Goal: Use online tool/utility: Utilize a website feature to perform a specific function

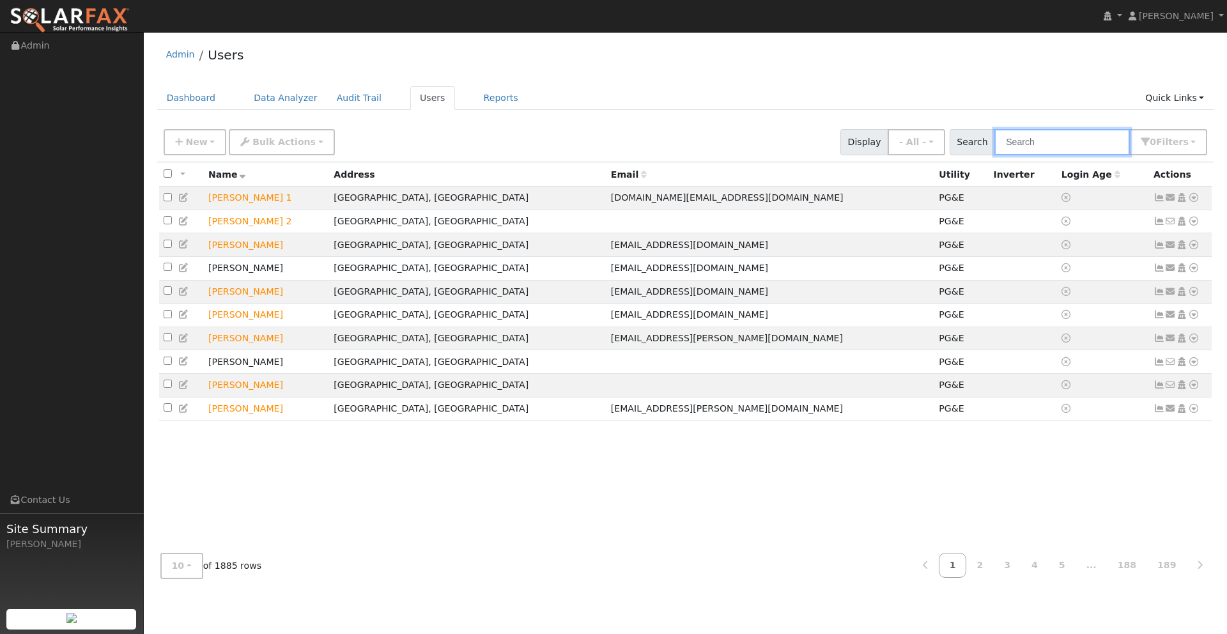
click at [1051, 147] on input "text" at bounding box center [1063, 142] width 136 height 26
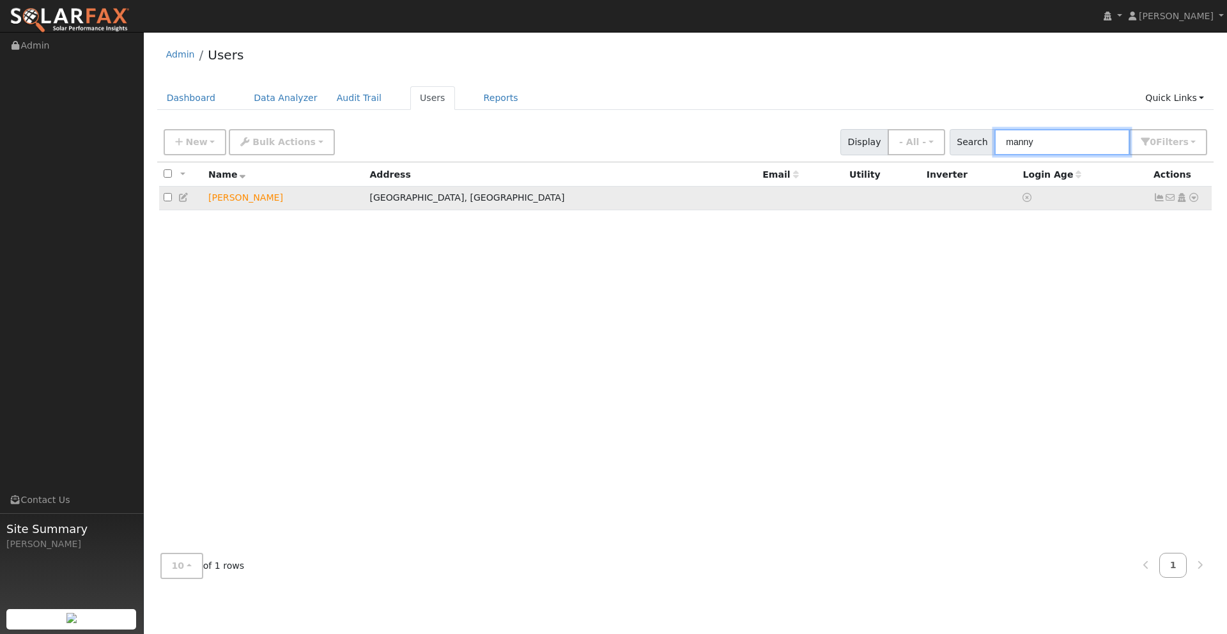
type input "manny"
click at [1194, 198] on icon at bounding box center [1194, 197] width 12 height 9
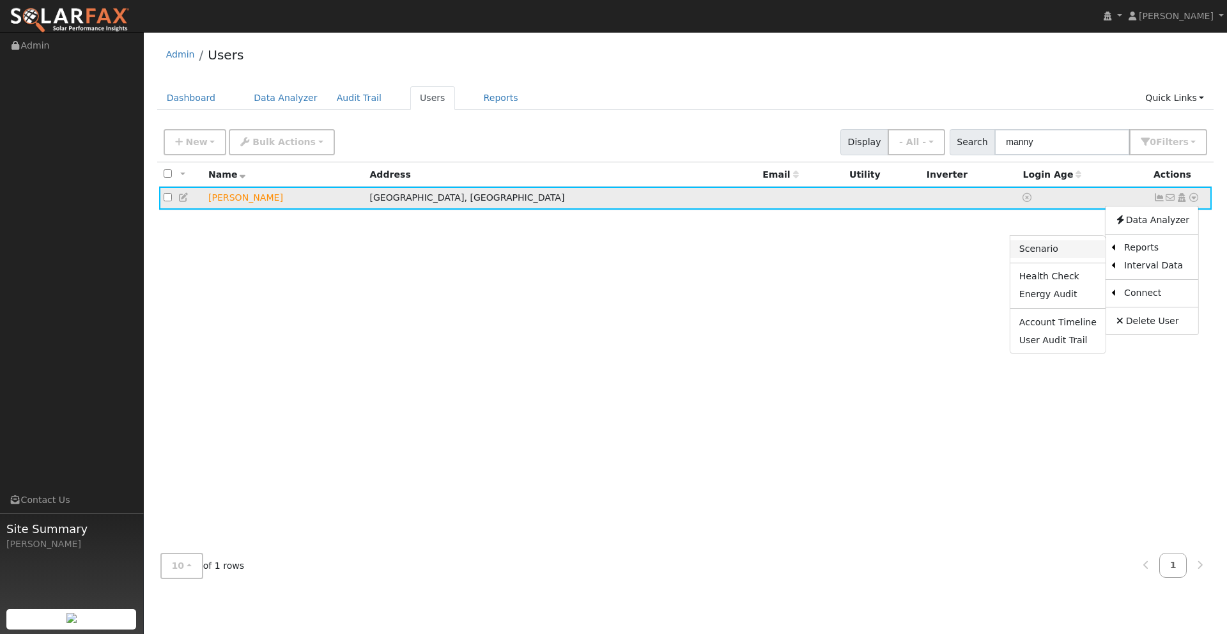
click at [1064, 252] on link "Scenario" at bounding box center [1058, 249] width 95 height 18
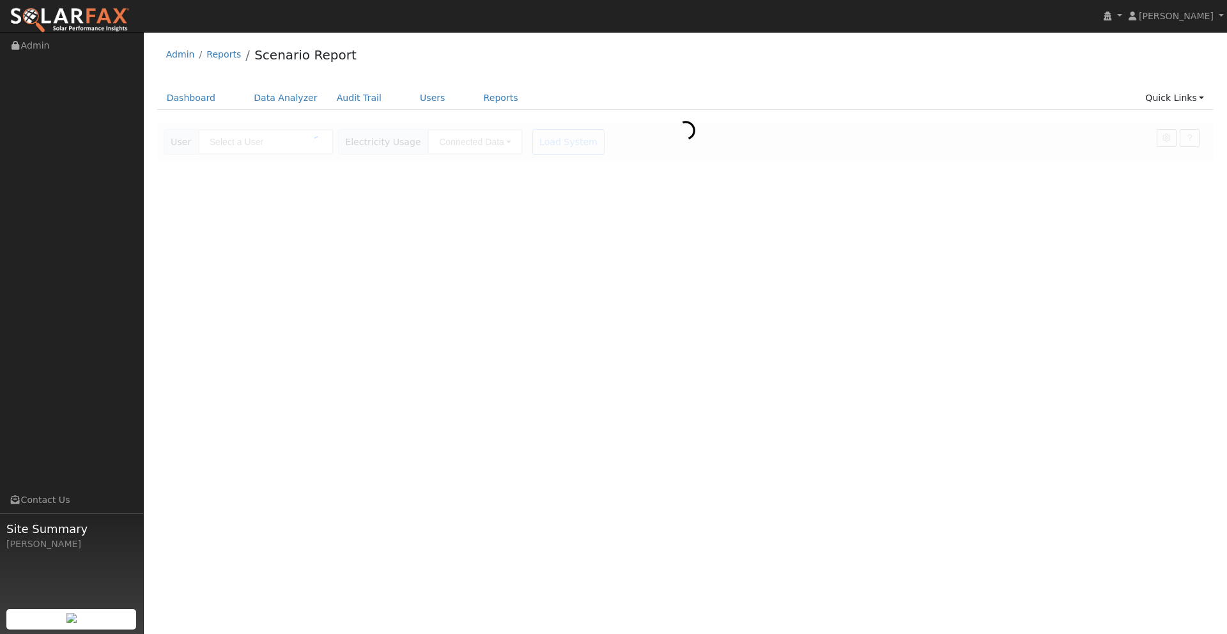
type input "[PERSON_NAME]"
type input "Pacific Gas & Electric"
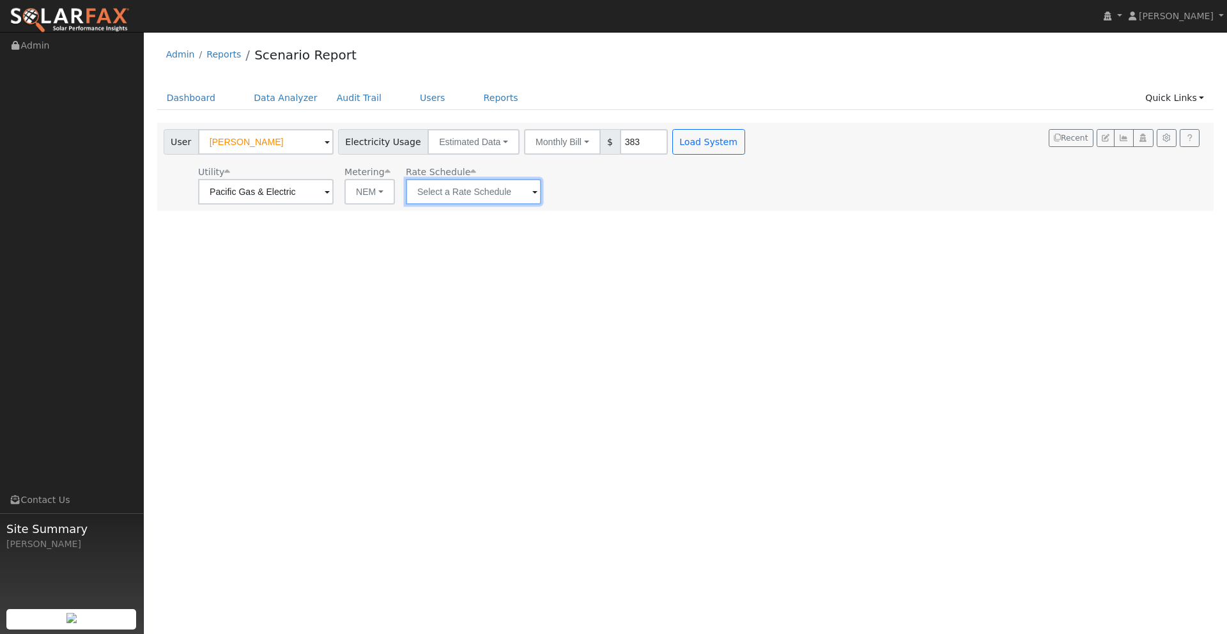
click at [495, 191] on input "text" at bounding box center [474, 192] width 136 height 26
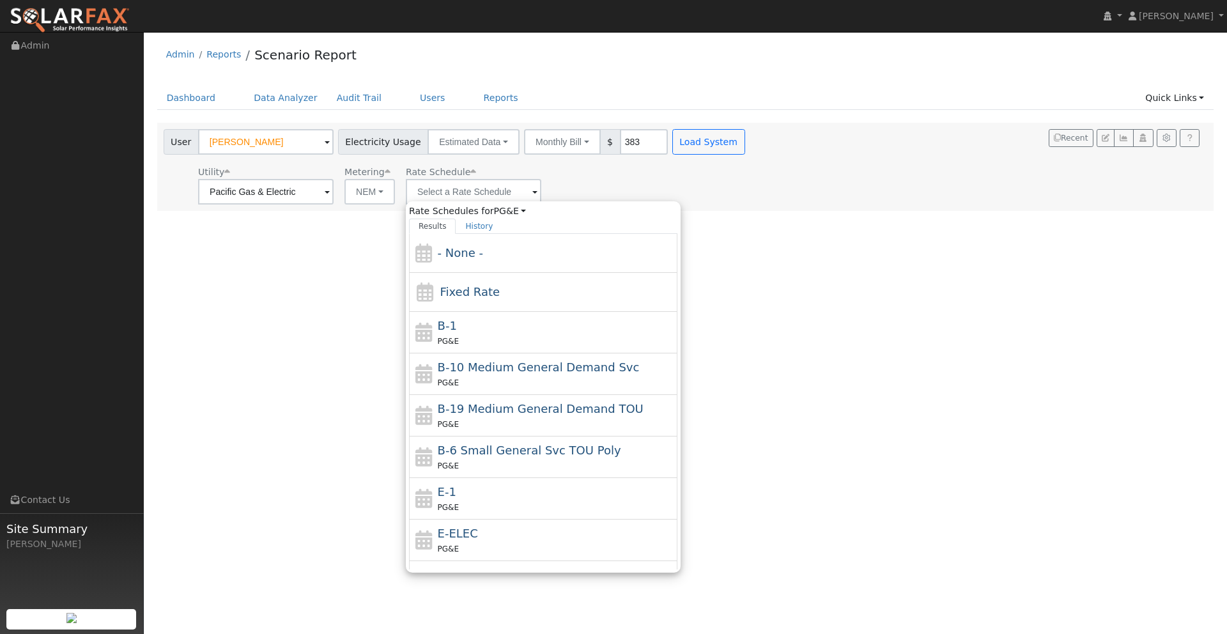
click at [465, 289] on span "Fixed Rate" at bounding box center [470, 291] width 60 height 13
type input "Fixed Rate"
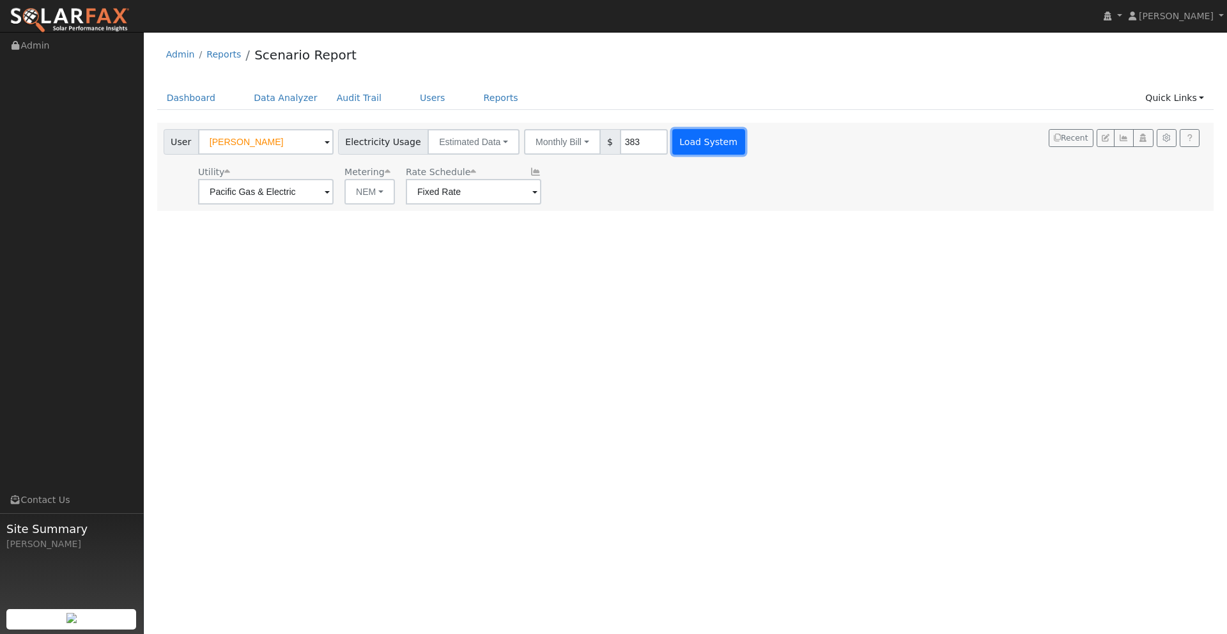
click at [688, 147] on button "Load System" at bounding box center [708, 142] width 73 height 26
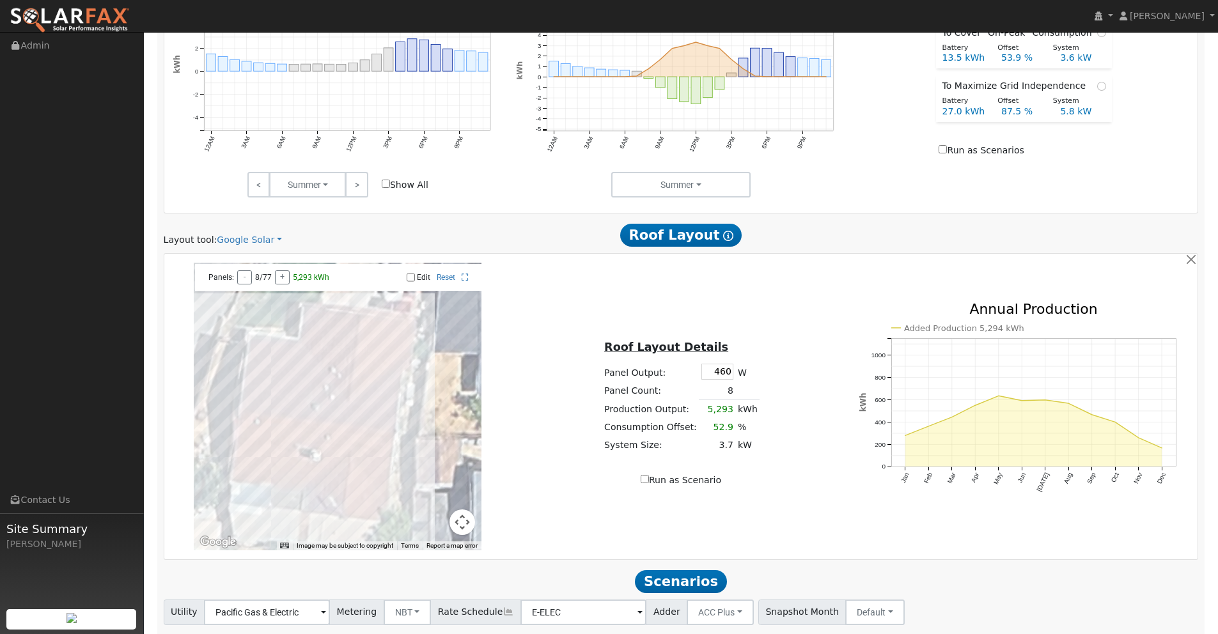
scroll to position [597, 0]
click at [249, 244] on link "Google Solar" at bounding box center [249, 239] width 65 height 13
click at [247, 313] on div at bounding box center [338, 406] width 288 height 288
click at [241, 240] on link "Google Solar" at bounding box center [249, 239] width 65 height 13
click at [242, 296] on link "Aurora" at bounding box center [259, 298] width 89 height 18
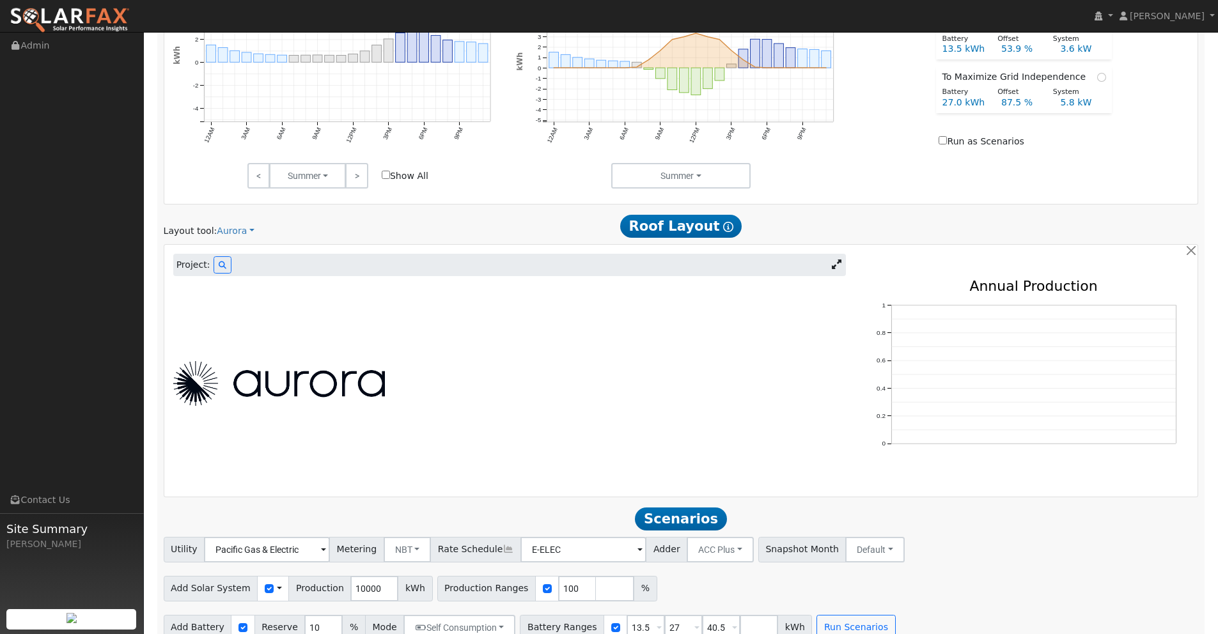
scroll to position [625, 0]
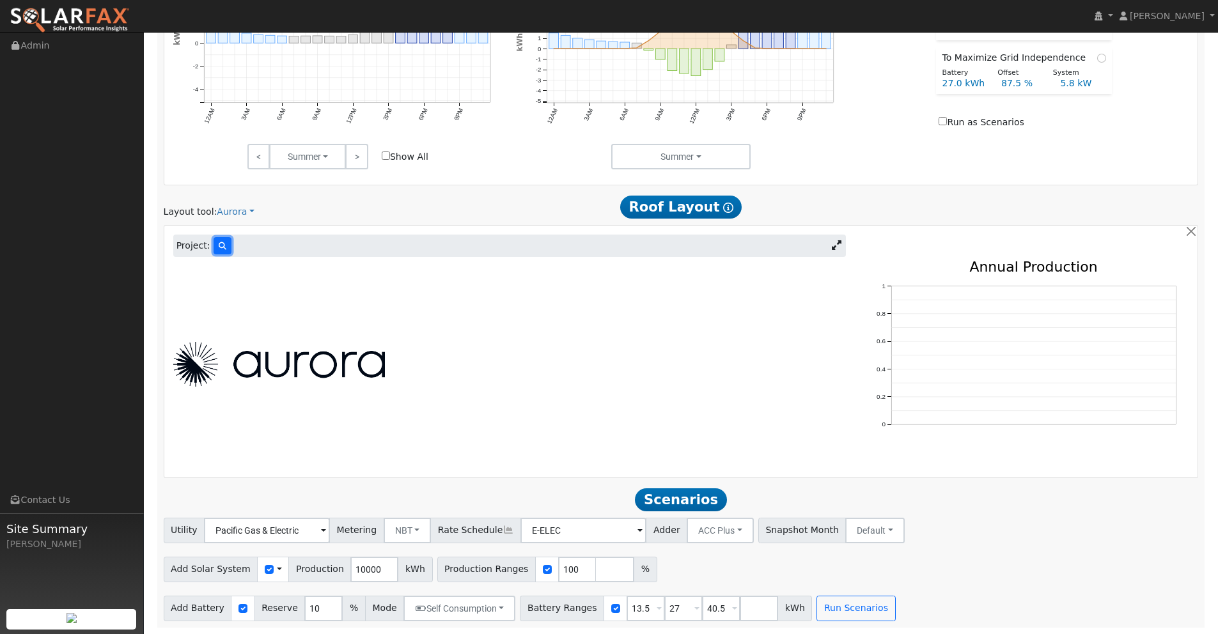
click at [222, 247] on icon at bounding box center [223, 246] width 8 height 8
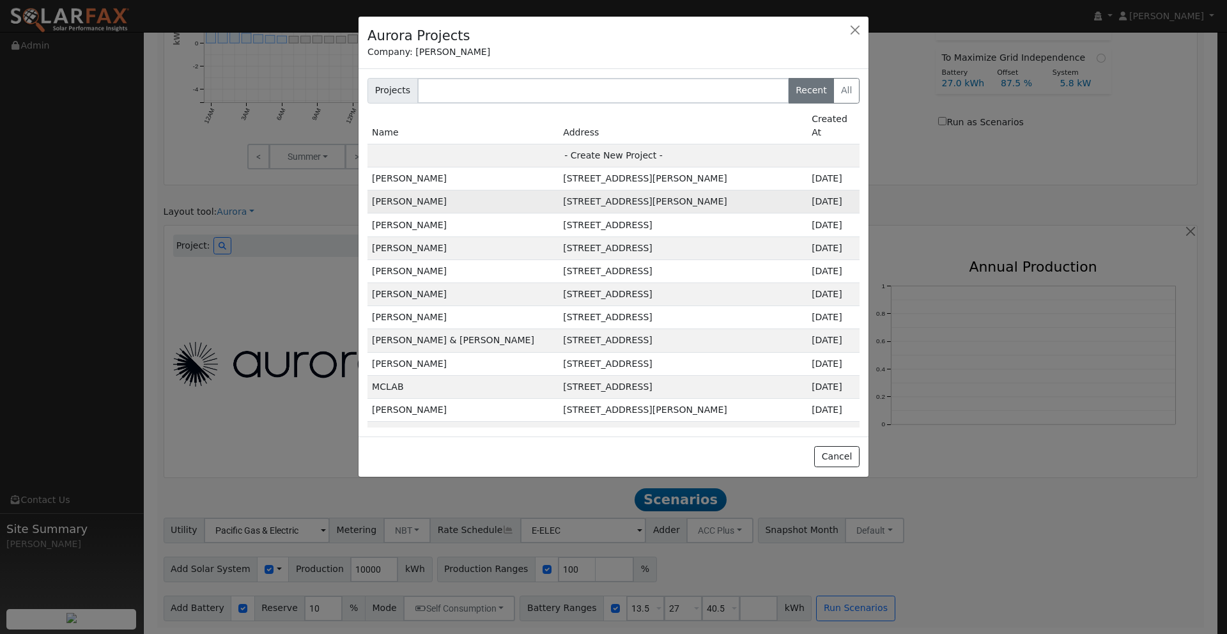
click at [616, 190] on td "[STREET_ADDRESS][PERSON_NAME]" at bounding box center [683, 201] width 249 height 23
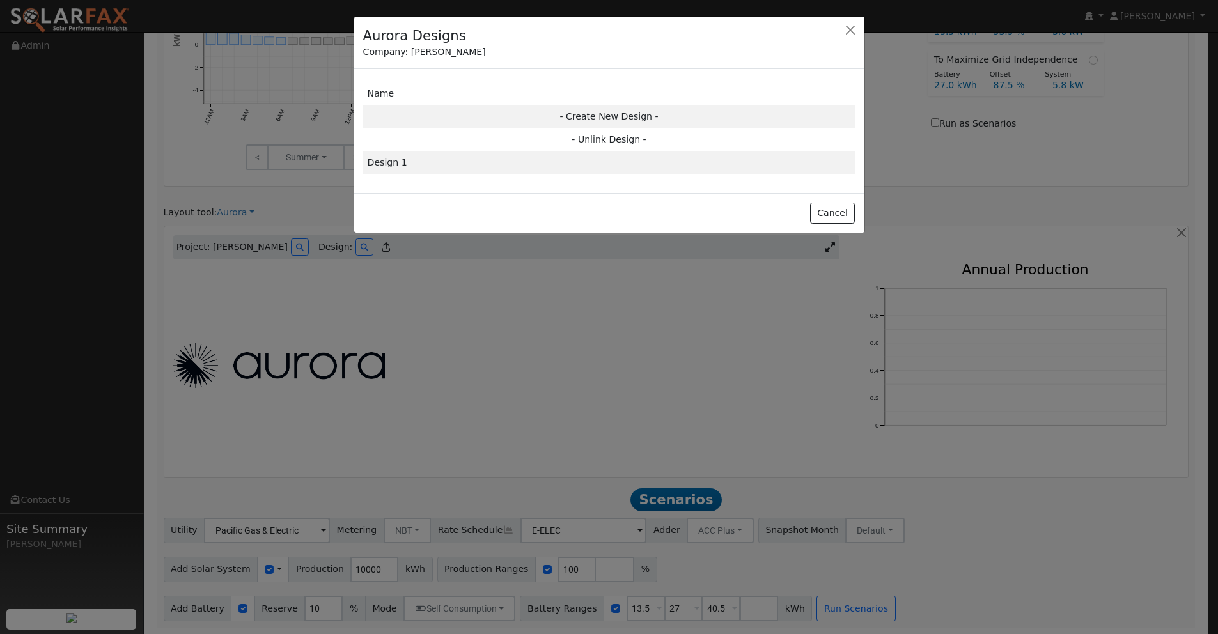
scroll to position [626, 0]
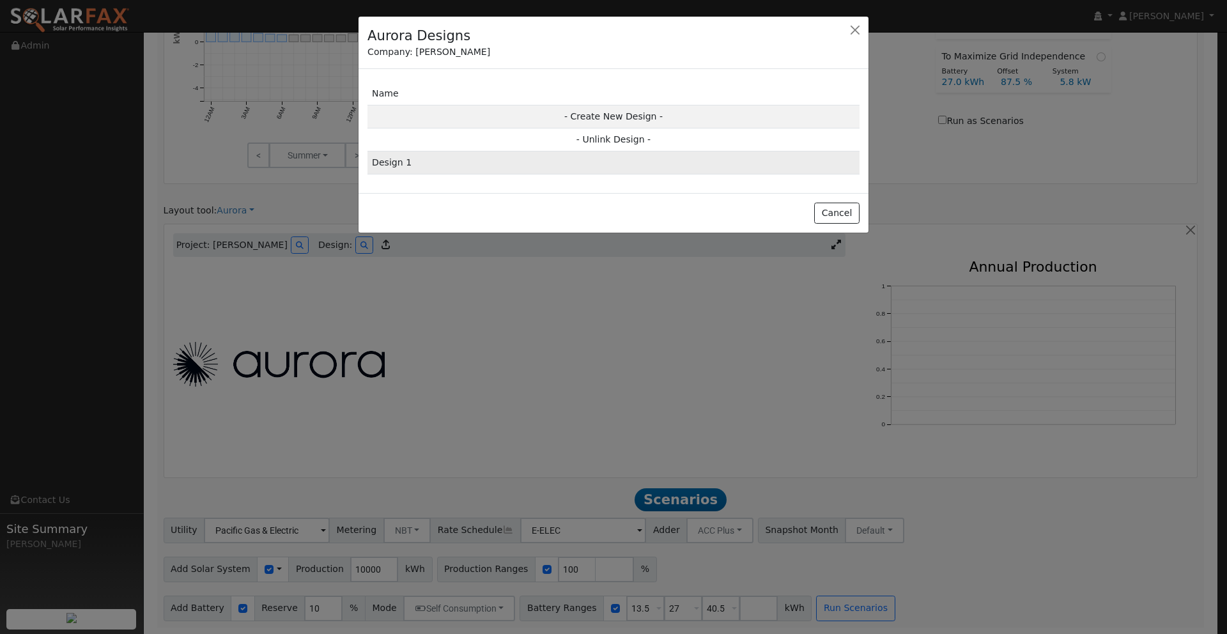
click at [570, 162] on td "Design 1" at bounding box center [614, 162] width 492 height 23
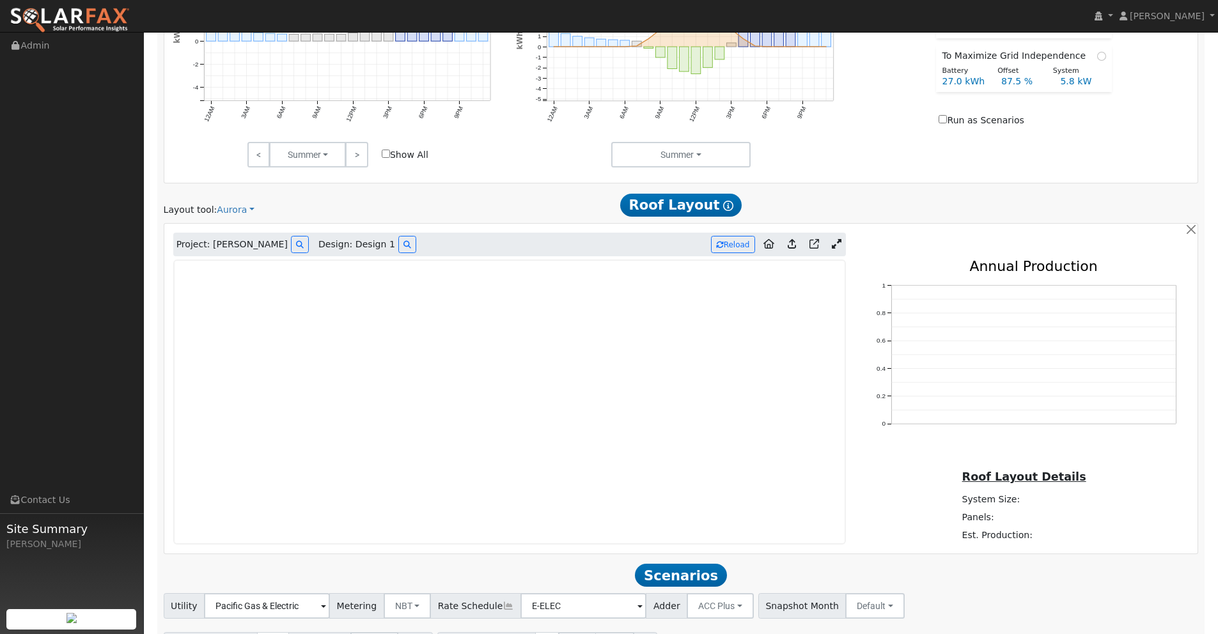
click at [840, 243] on icon at bounding box center [837, 244] width 10 height 10
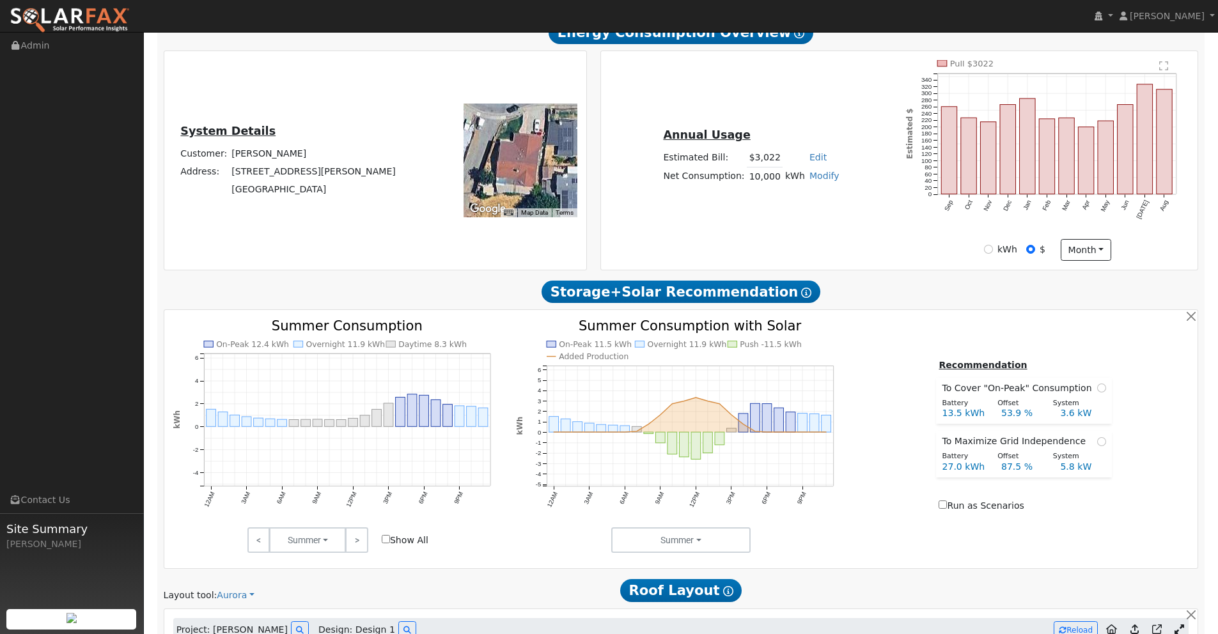
scroll to position [0, 0]
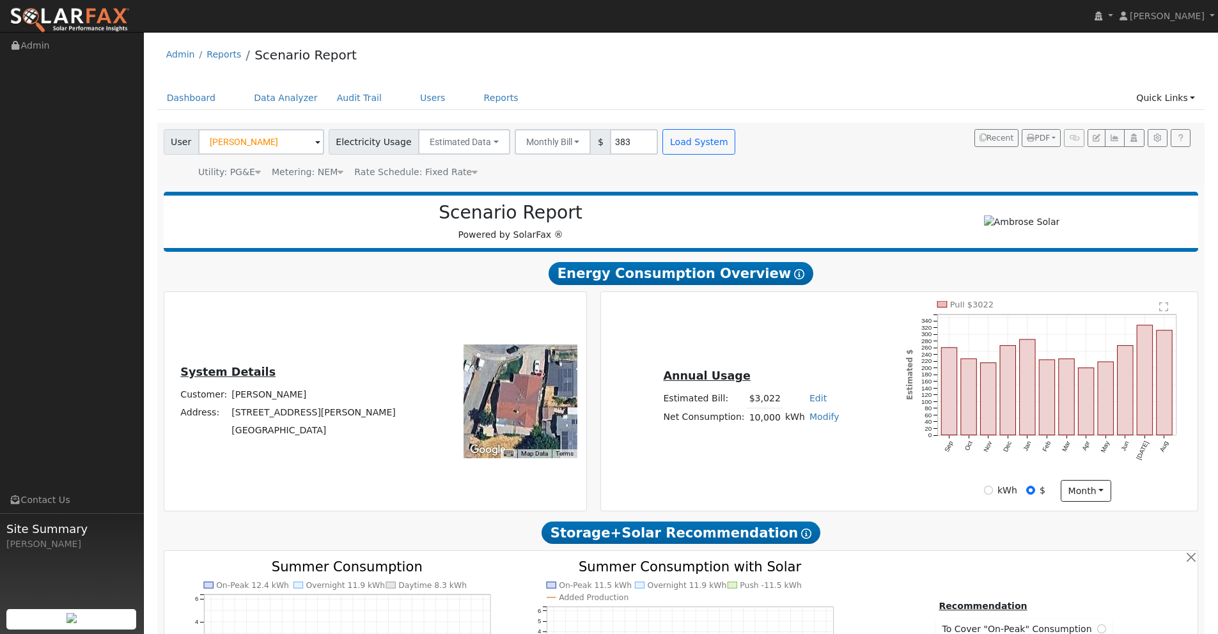
drag, startPoint x: 342, startPoint y: 396, endPoint x: 262, endPoint y: 397, distance: 79.9
click at [262, 397] on td "[PERSON_NAME]" at bounding box center [313, 394] width 169 height 18
copy td "[PERSON_NAME]"
drag, startPoint x: 368, startPoint y: 413, endPoint x: 261, endPoint y: 416, distance: 107.4
click at [259, 416] on div "System Details Customer: [PERSON_NAME] Address: [STREET_ADDRESS][PERSON_NAME]" at bounding box center [288, 401] width 244 height 77
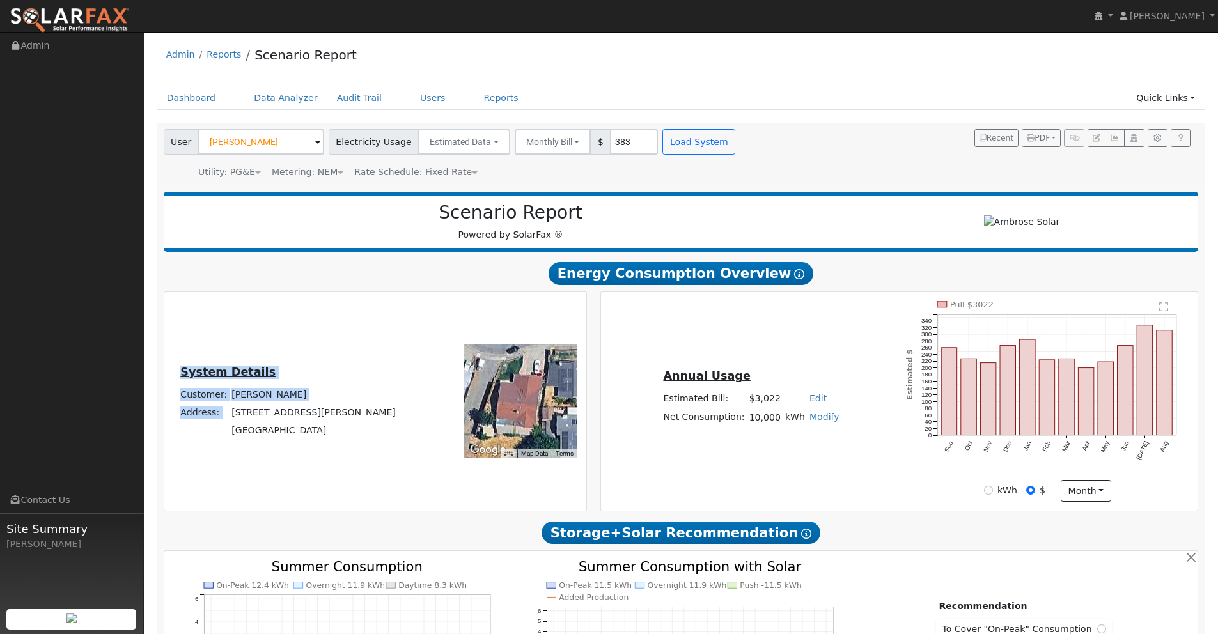
copy table "System Details Customer: [PERSON_NAME] Address:"
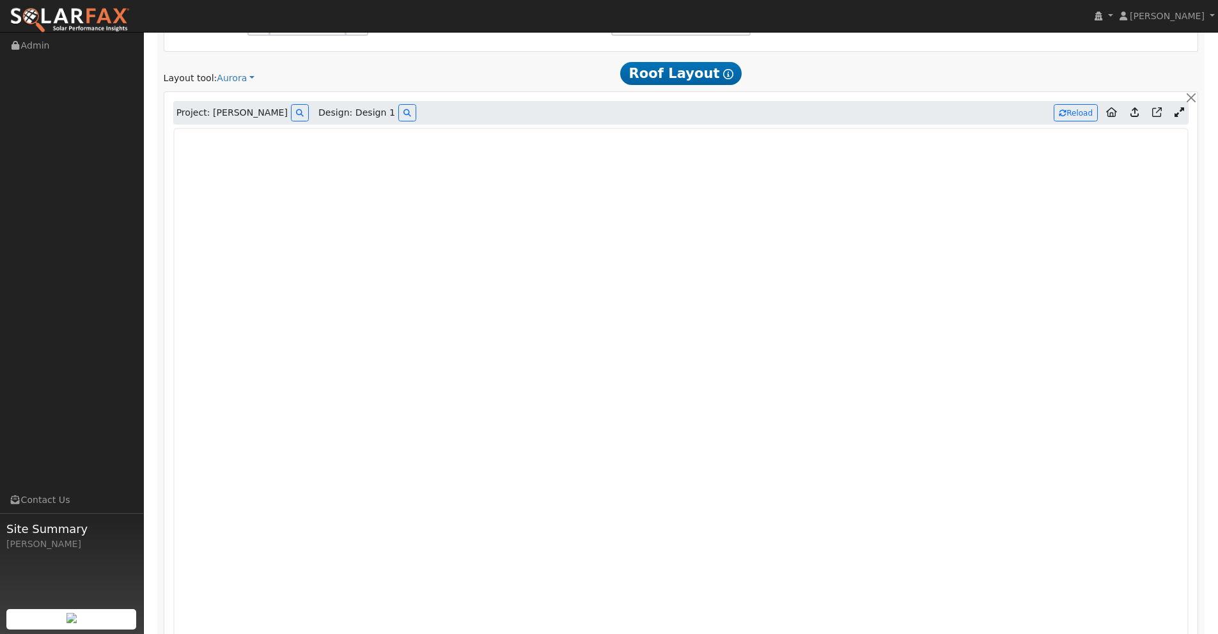
scroll to position [702, 0]
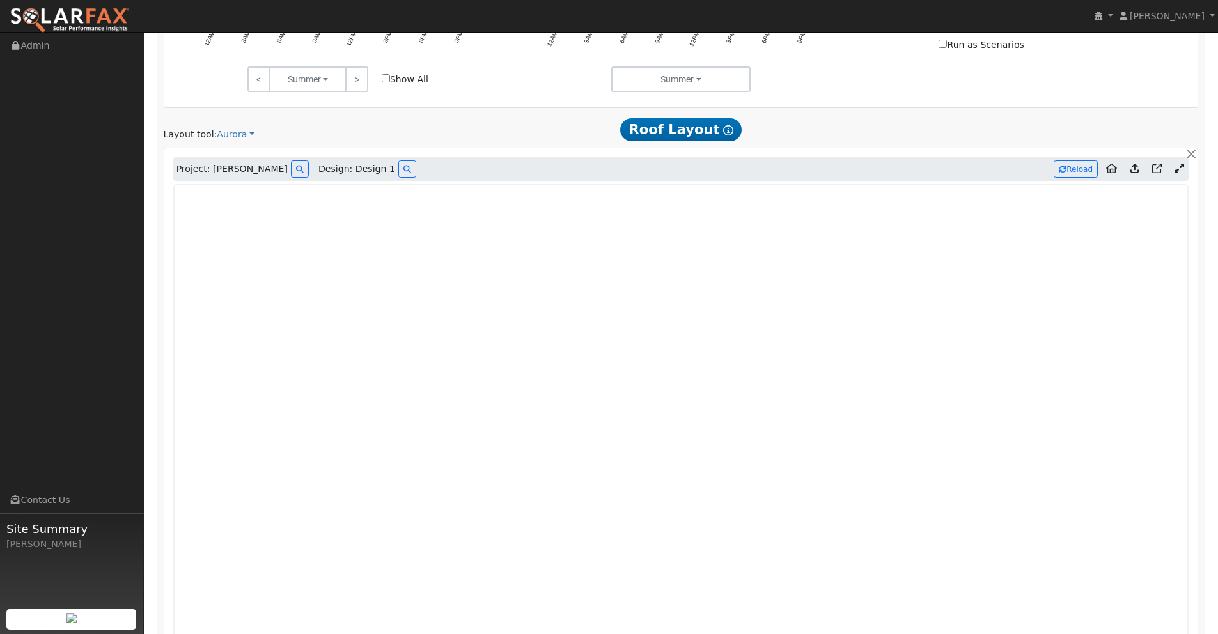
click at [1136, 168] on icon at bounding box center [1134, 169] width 8 height 10
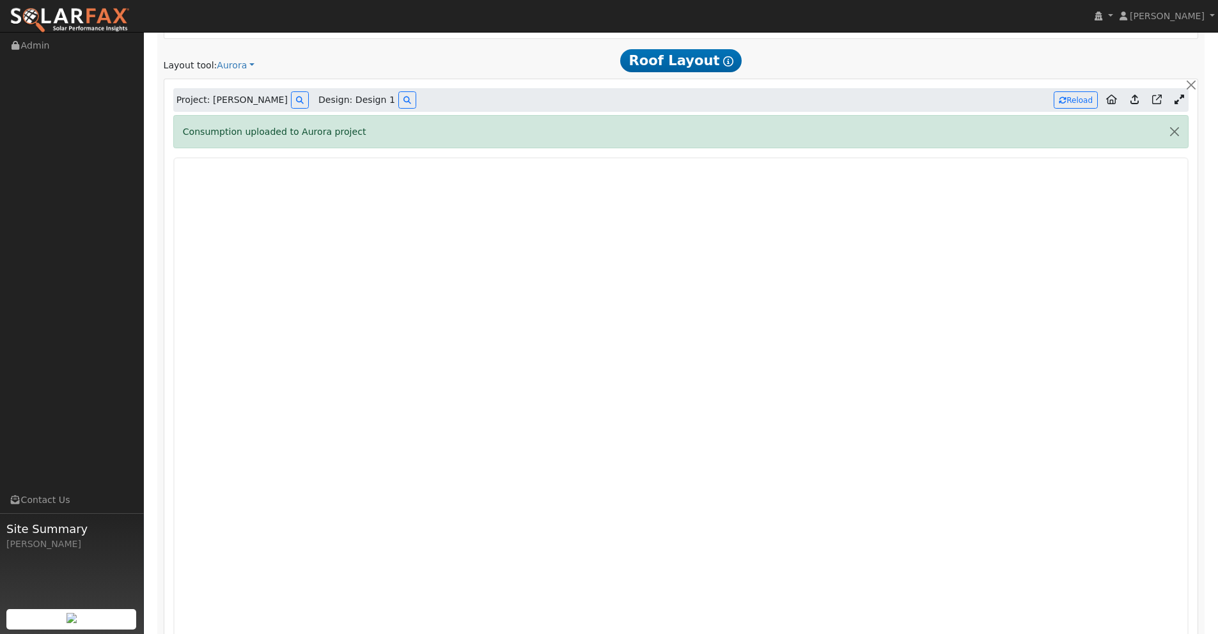
scroll to position [527, 0]
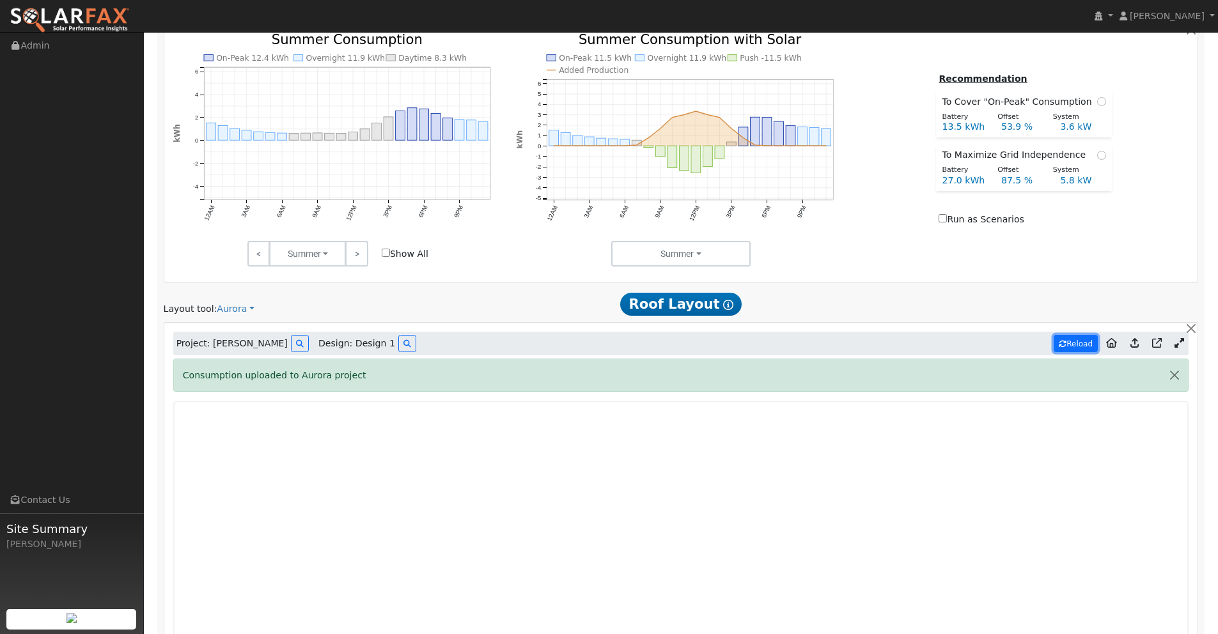
click at [1076, 345] on button "Reload" at bounding box center [1075, 343] width 44 height 17
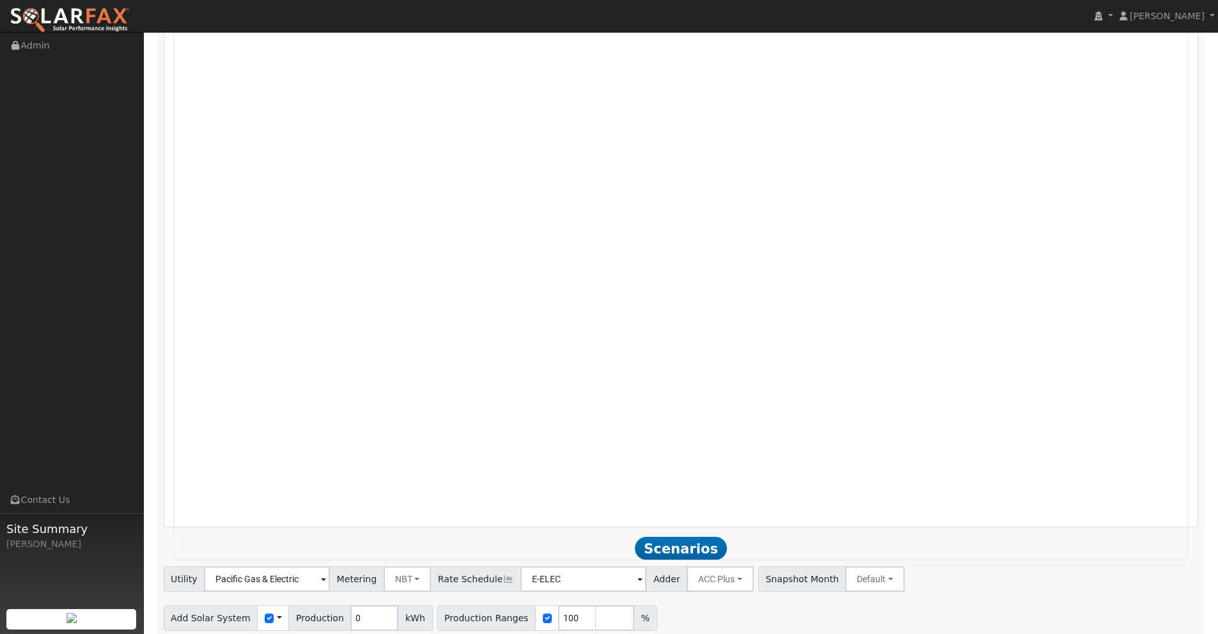
scroll to position [1032, 0]
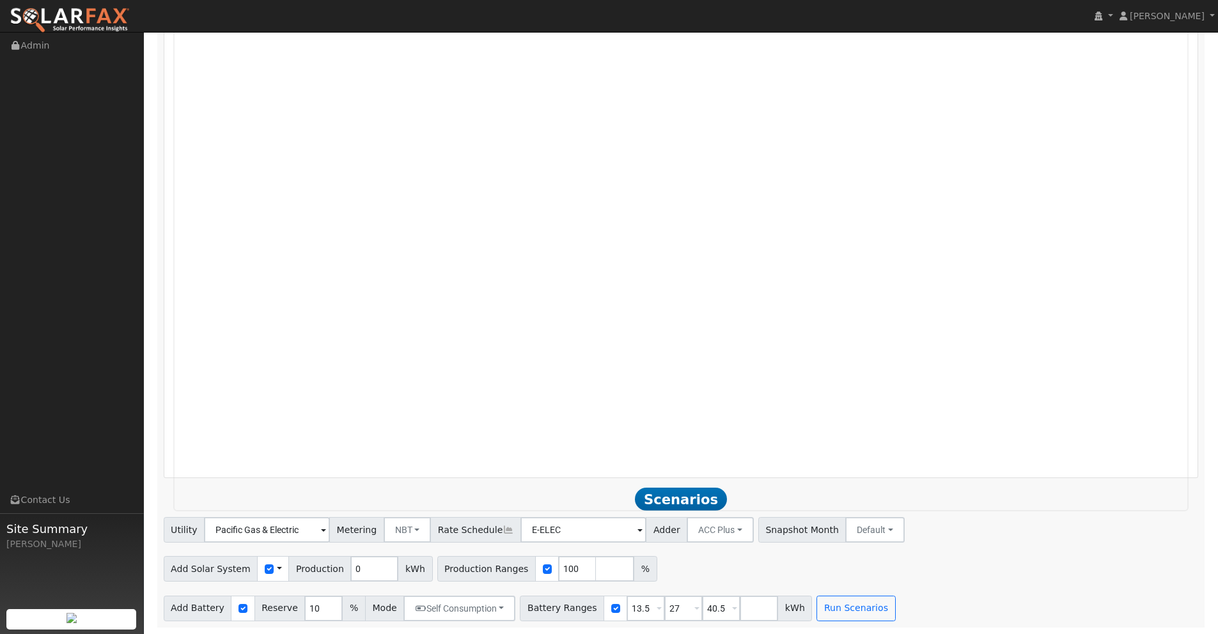
type input "23239"
drag, startPoint x: 716, startPoint y: 609, endPoint x: 635, endPoint y: 600, distance: 81.0
click at [633, 599] on div "Battery Ranges 13.5 Overrides Reserve % Mode None None Self Consumption Peak Sa…" at bounding box center [666, 609] width 292 height 26
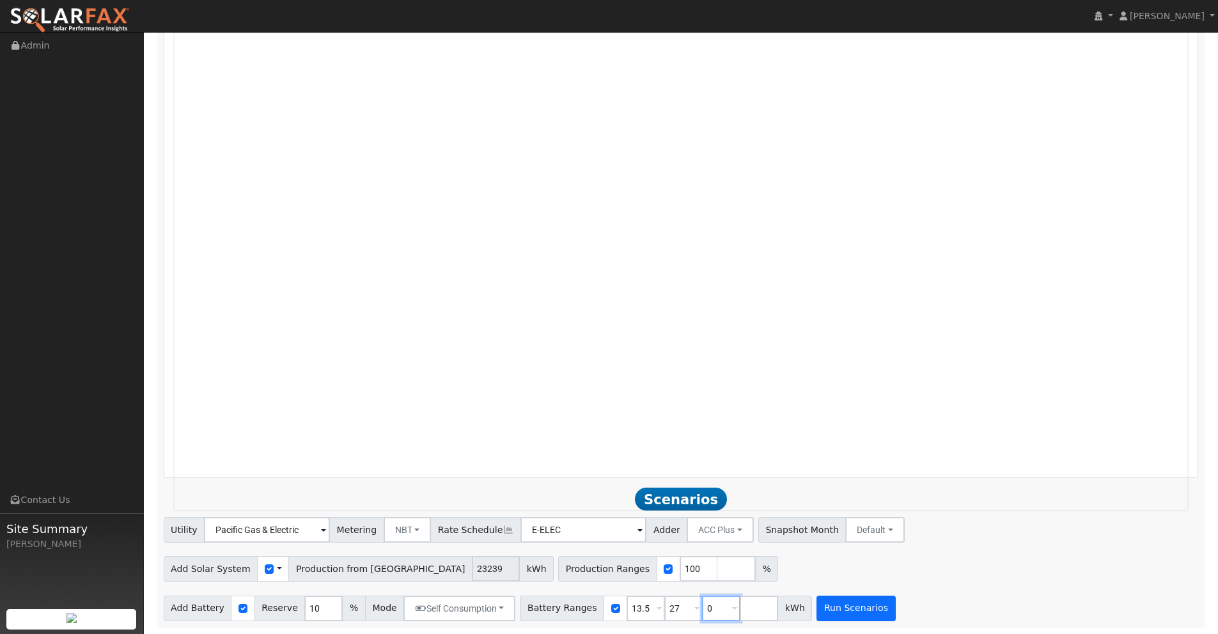
type input "0"
type input "13.5"
type input "27"
click at [845, 614] on button "Run Scenarios" at bounding box center [855, 609] width 79 height 26
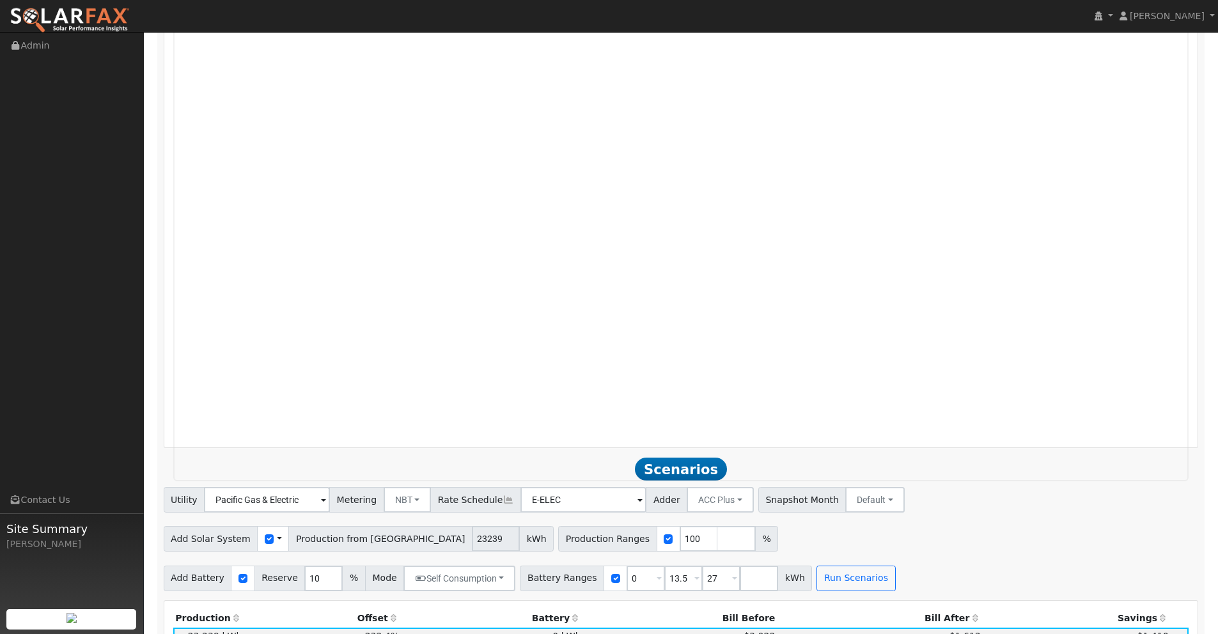
scroll to position [780, 0]
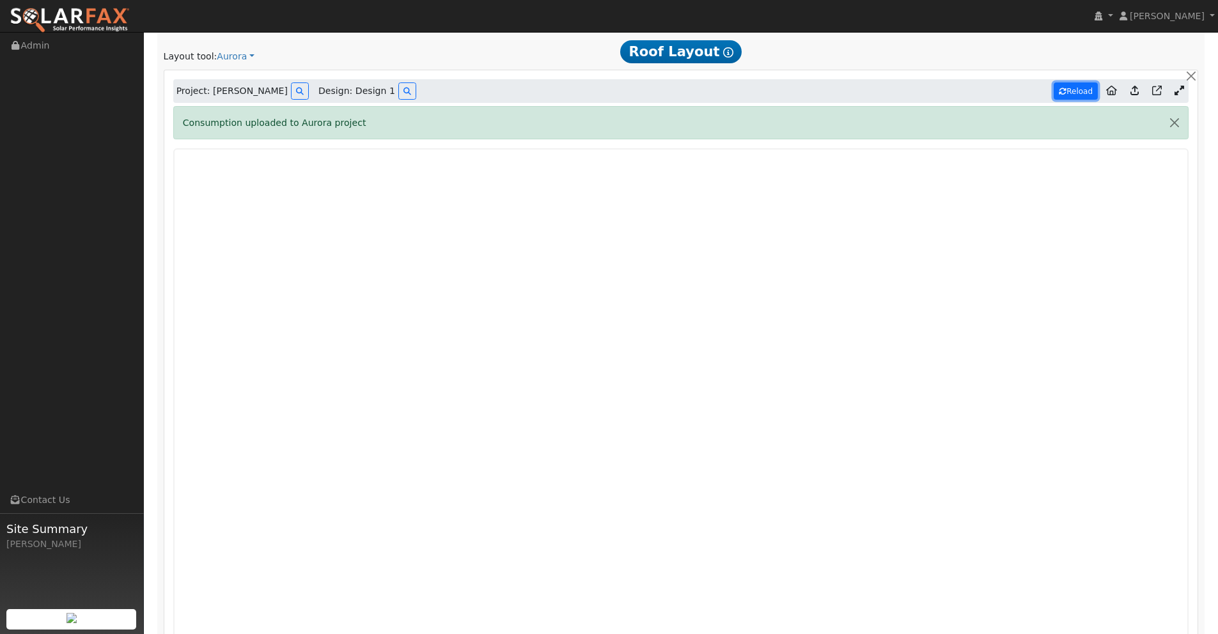
click at [1075, 93] on button "Reload" at bounding box center [1075, 90] width 44 height 17
click at [1180, 88] on icon at bounding box center [1179, 91] width 10 height 10
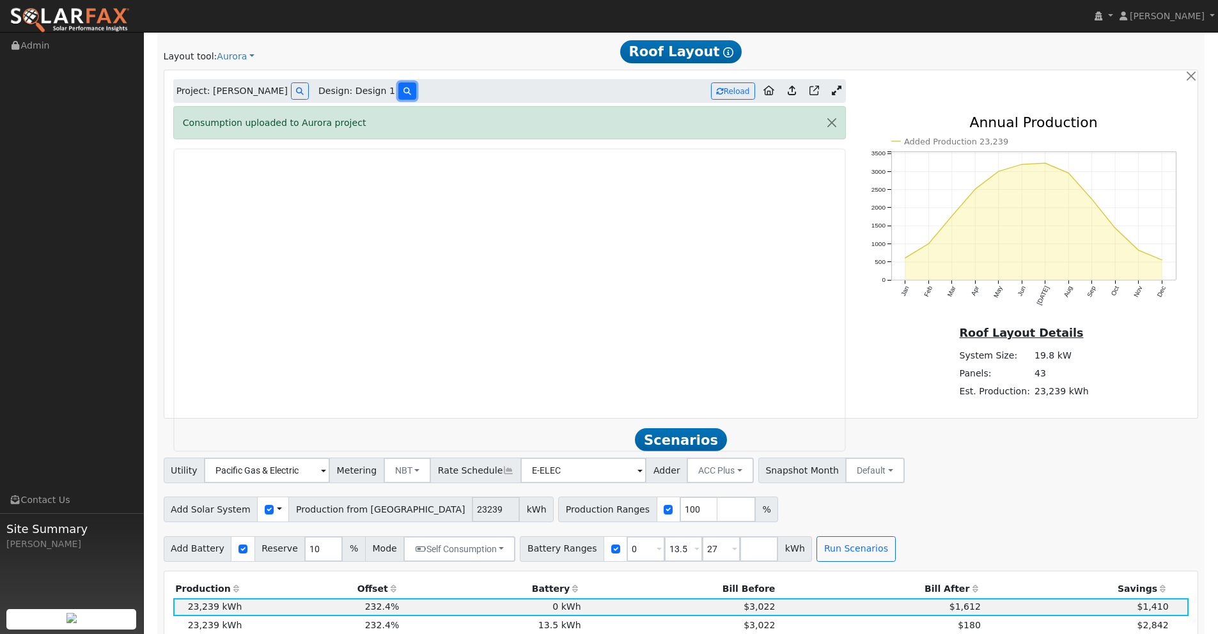
click at [398, 91] on button at bounding box center [407, 90] width 18 height 17
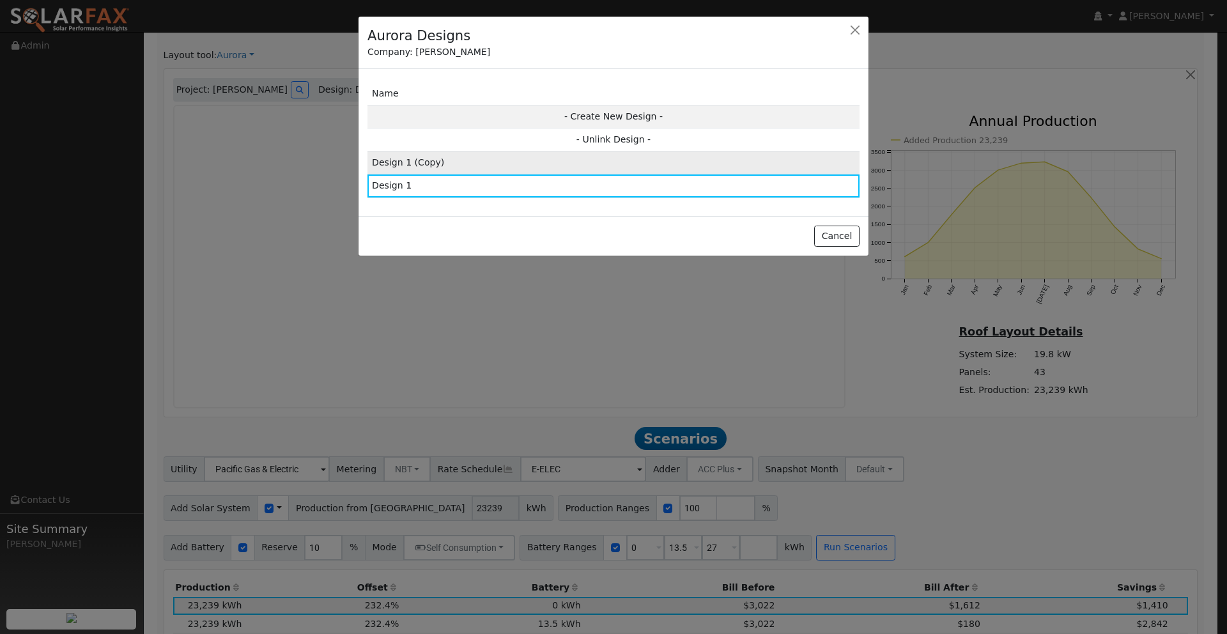
click at [524, 162] on td "Design 1 (Copy)" at bounding box center [614, 162] width 492 height 23
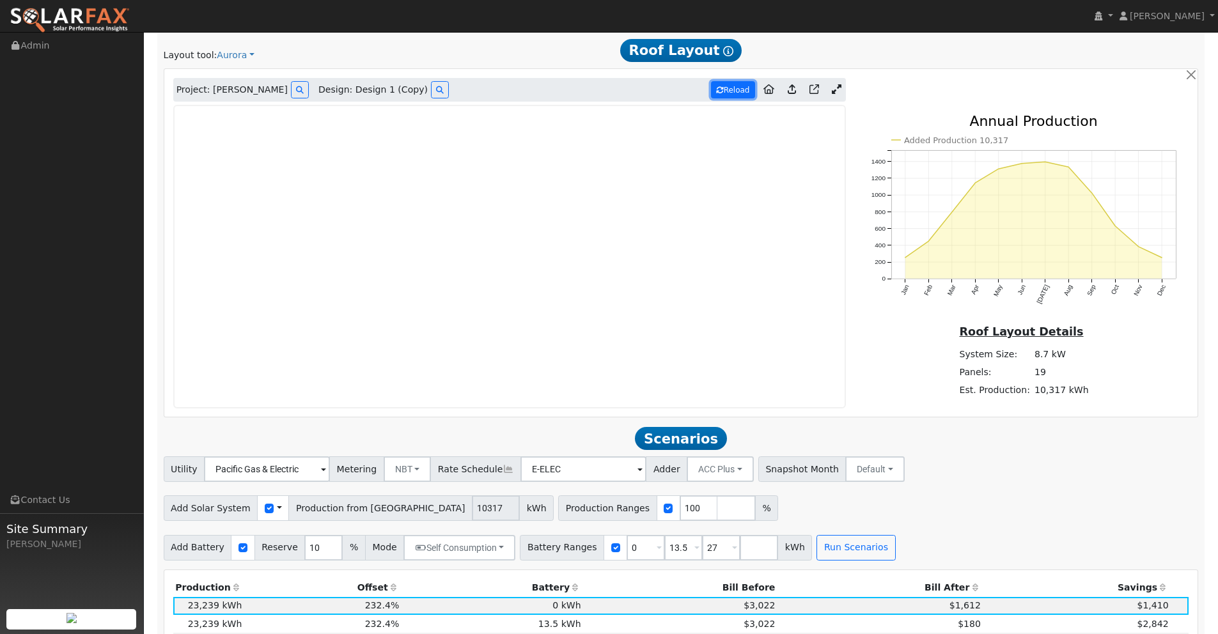
click at [734, 95] on button "Reload" at bounding box center [733, 89] width 44 height 17
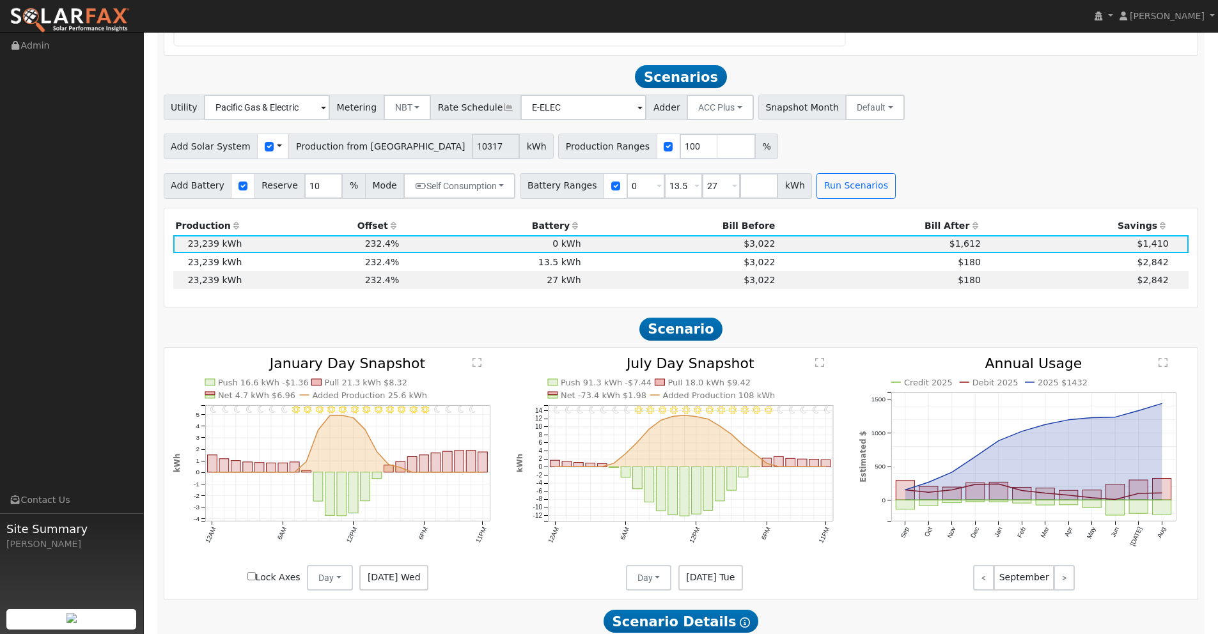
scroll to position [1115, 0]
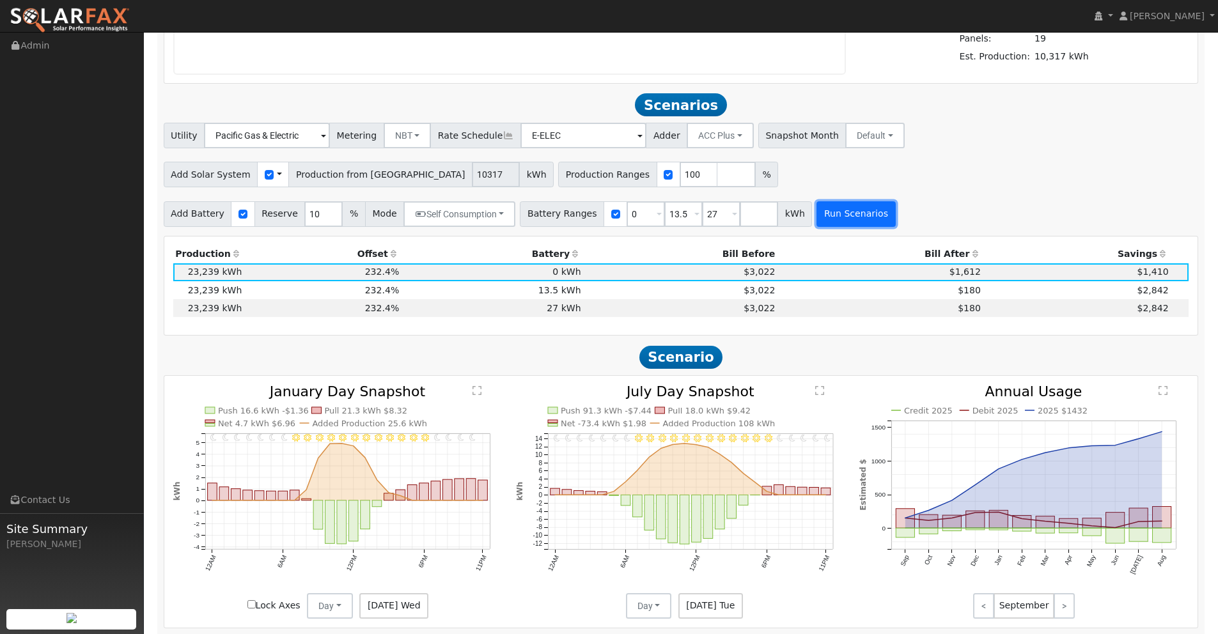
click at [830, 210] on button "Run Scenarios" at bounding box center [855, 214] width 79 height 26
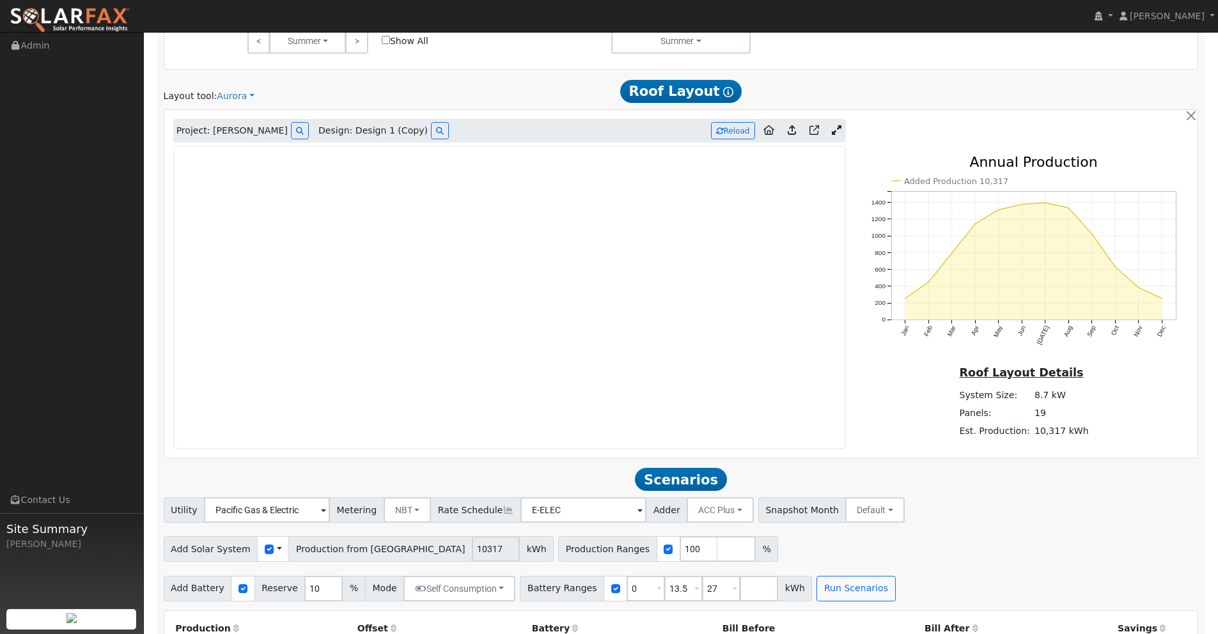
scroll to position [715, 0]
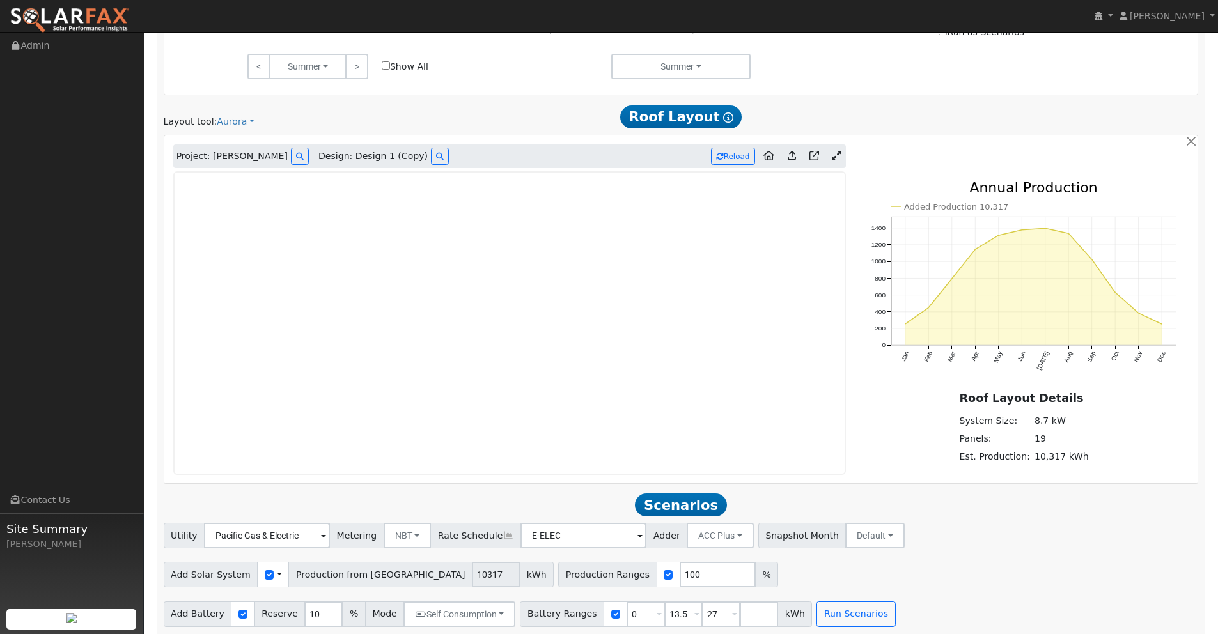
click at [846, 153] on div "Project: [PERSON_NAME] Design: Design 1 (Copy) Reload" at bounding box center [509, 156] width 686 height 24
click at [839, 154] on icon at bounding box center [837, 156] width 10 height 10
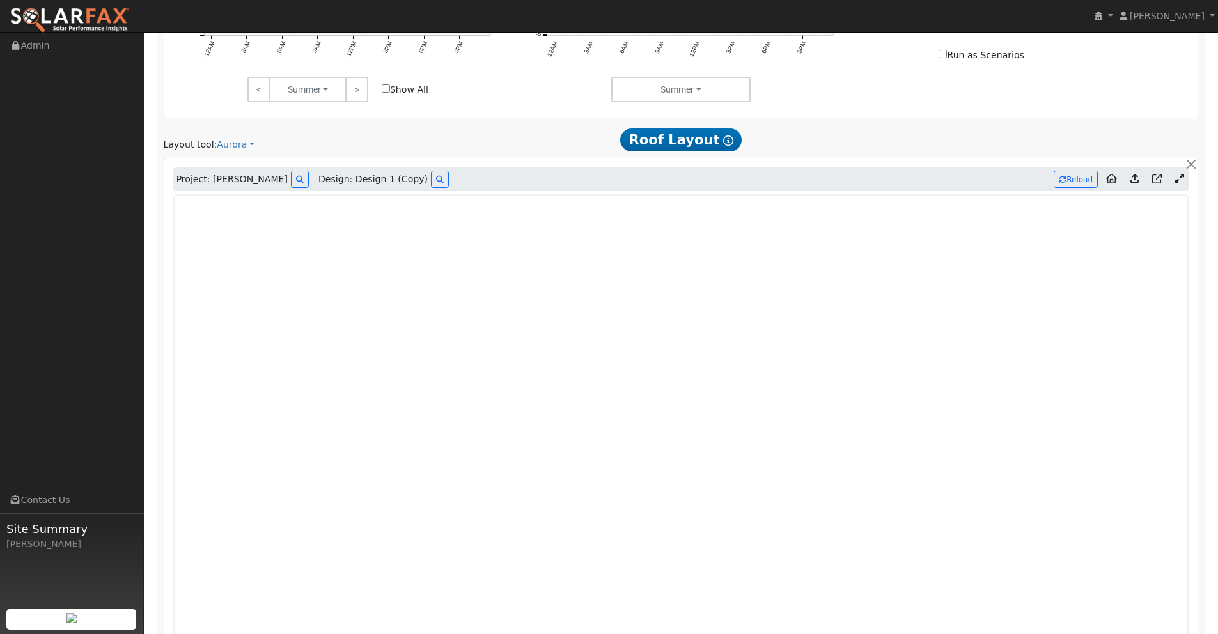
scroll to position [818, 0]
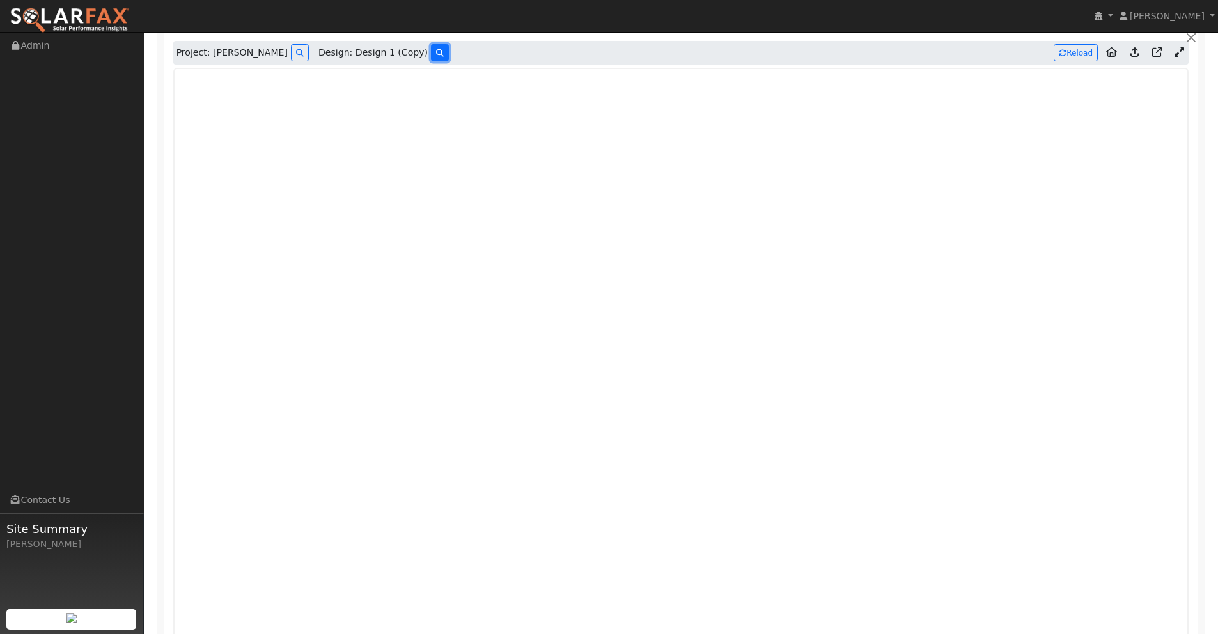
click at [436, 54] on icon at bounding box center [440, 53] width 8 height 8
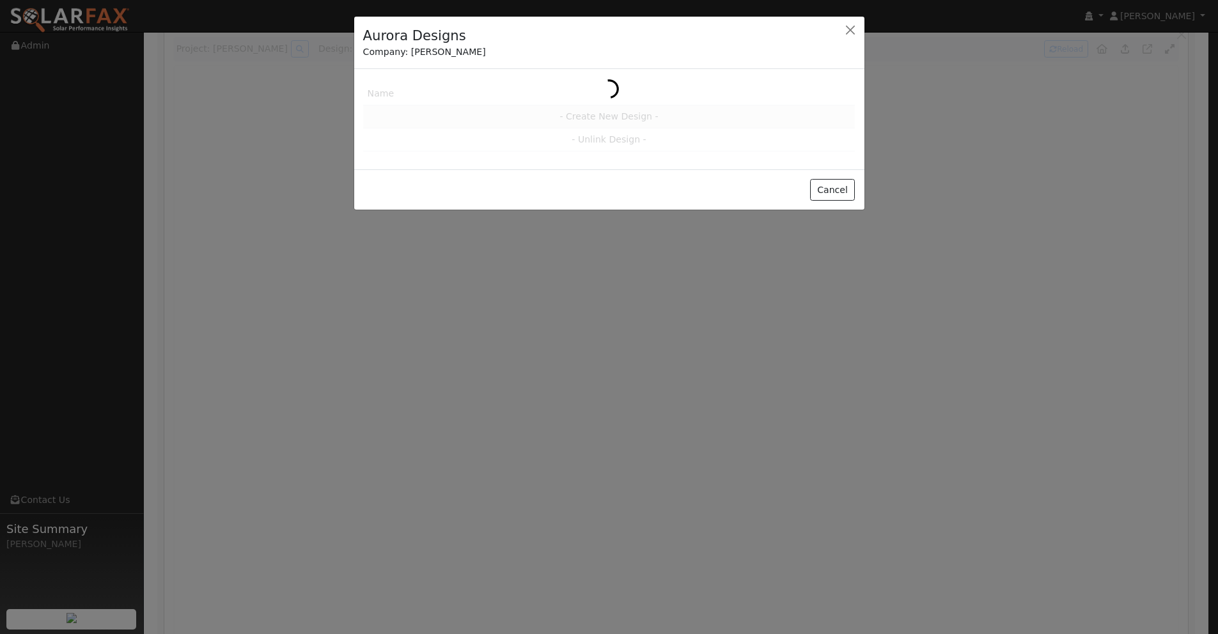
scroll to position [822, 0]
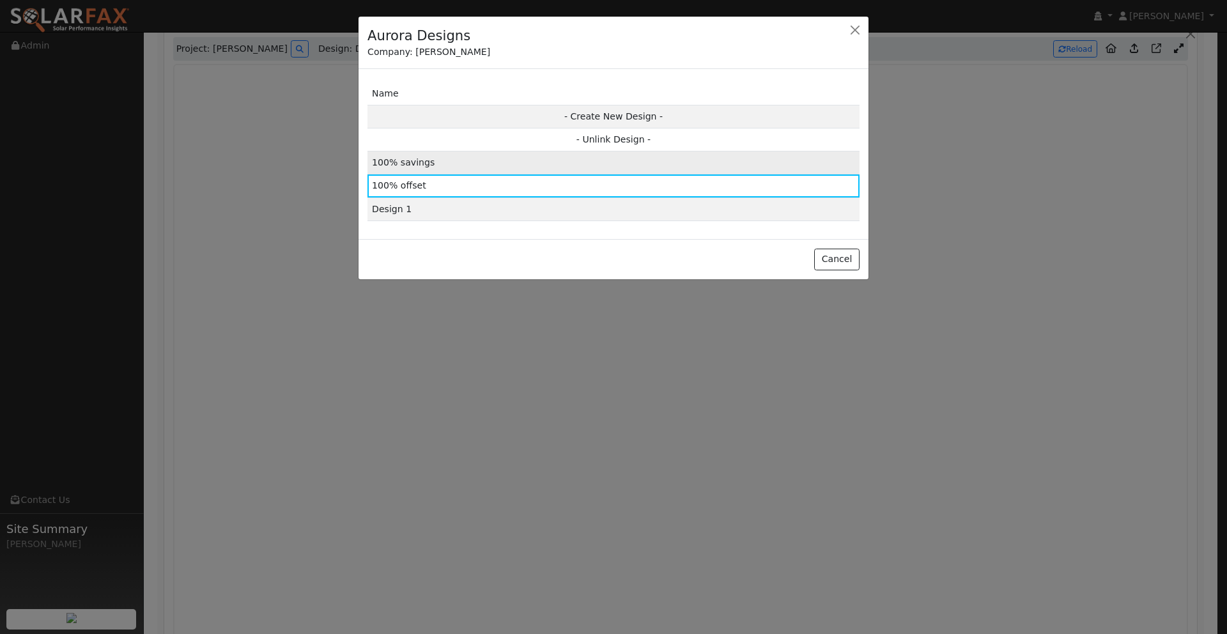
click at [517, 164] on td "100% savings" at bounding box center [614, 162] width 492 height 23
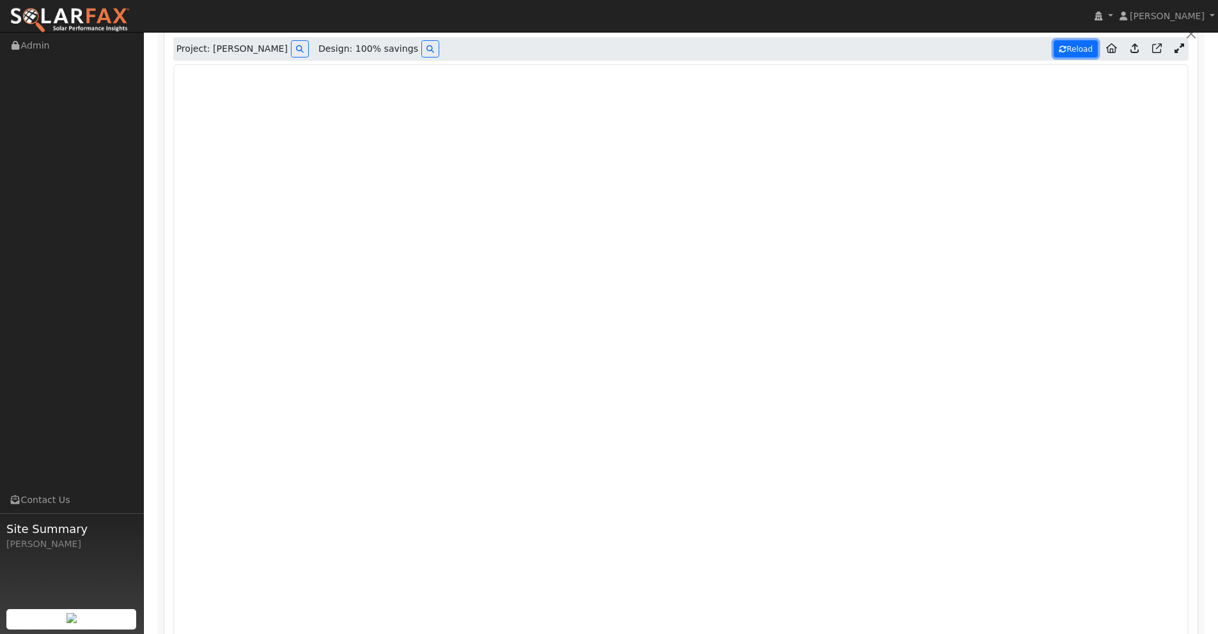
click at [1074, 49] on button "Reload" at bounding box center [1075, 48] width 44 height 17
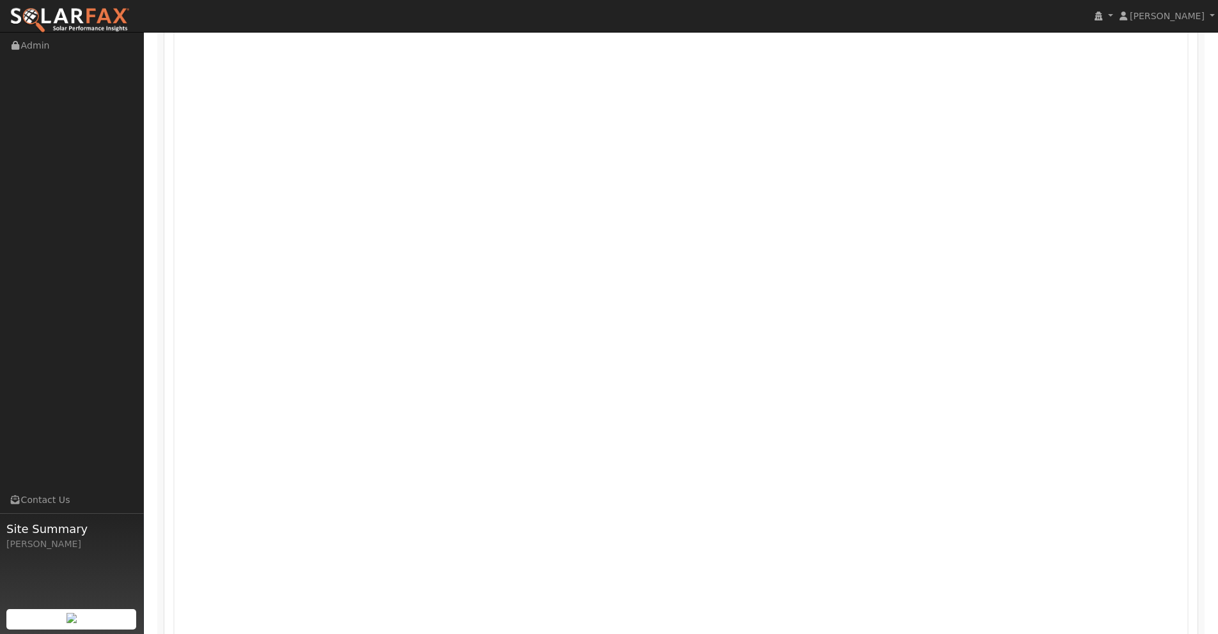
scroll to position [778, 0]
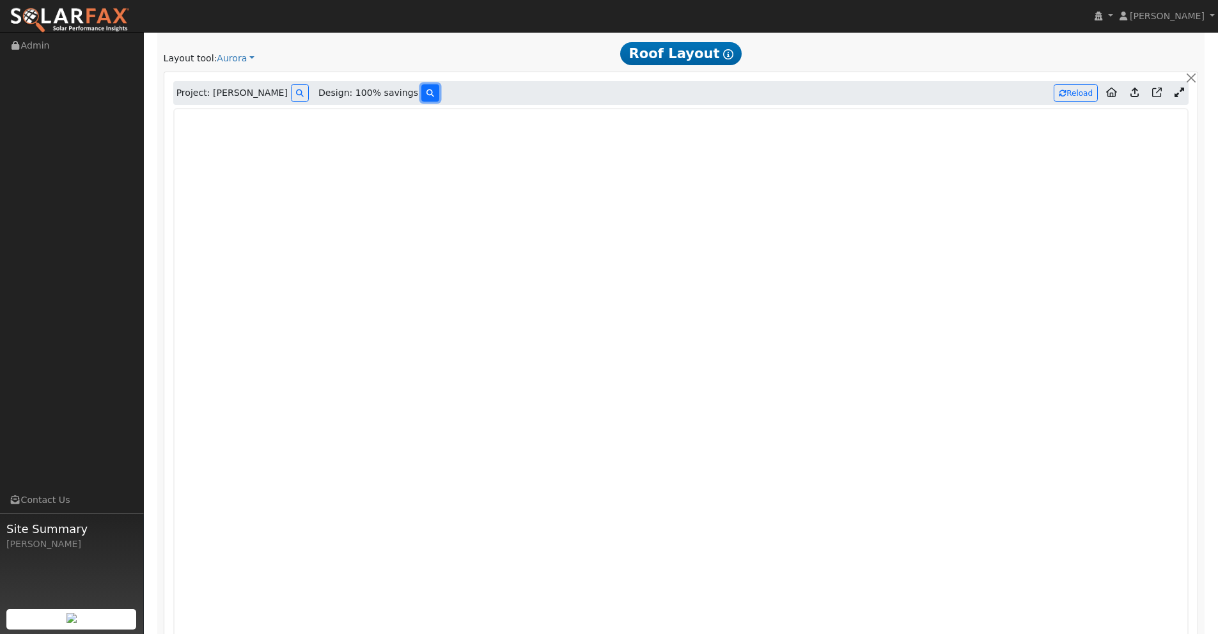
click at [421, 97] on button at bounding box center [430, 92] width 18 height 17
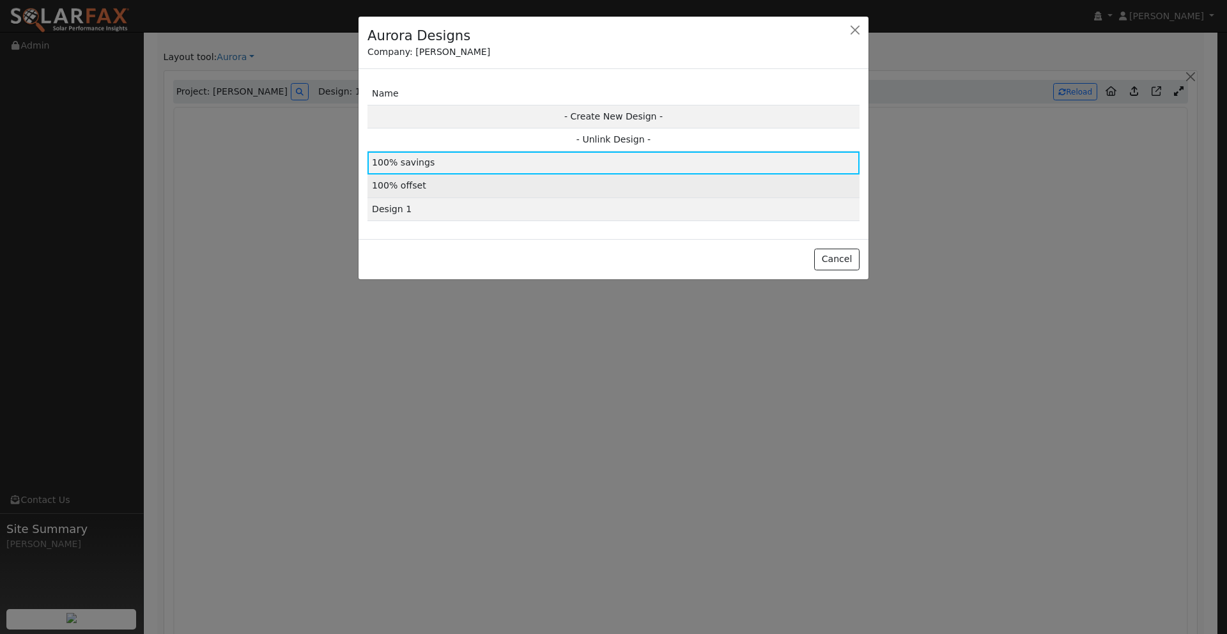
click at [571, 188] on td "100% offset" at bounding box center [614, 186] width 492 height 23
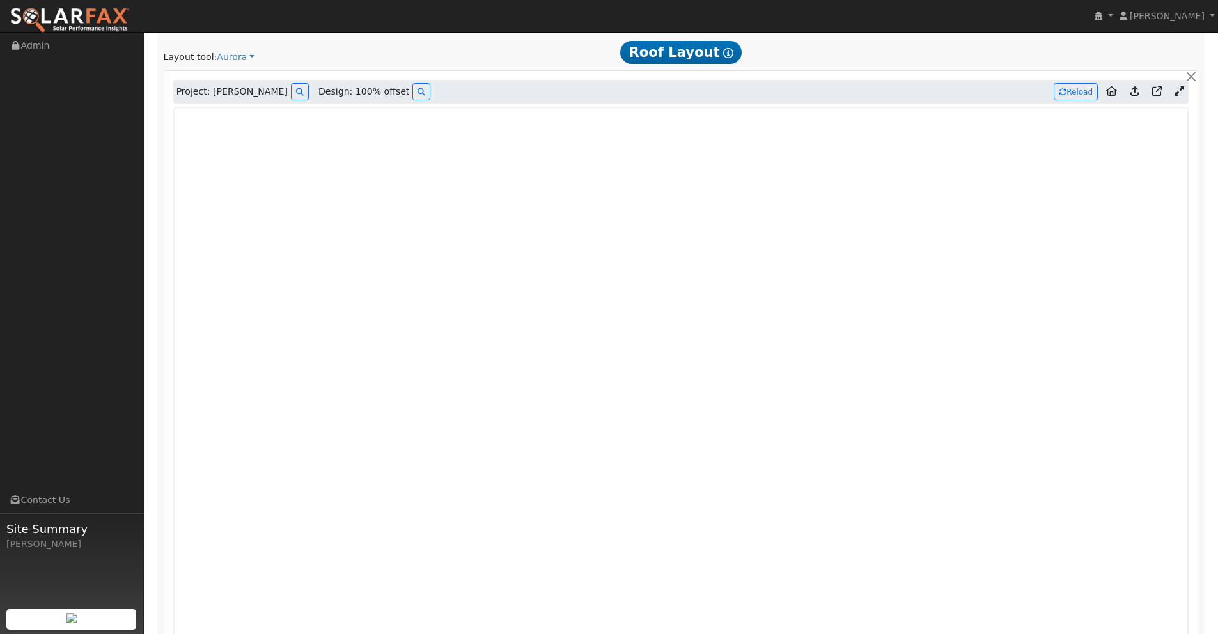
type input "14212"
click at [1071, 91] on button "Reload" at bounding box center [1075, 91] width 44 height 17
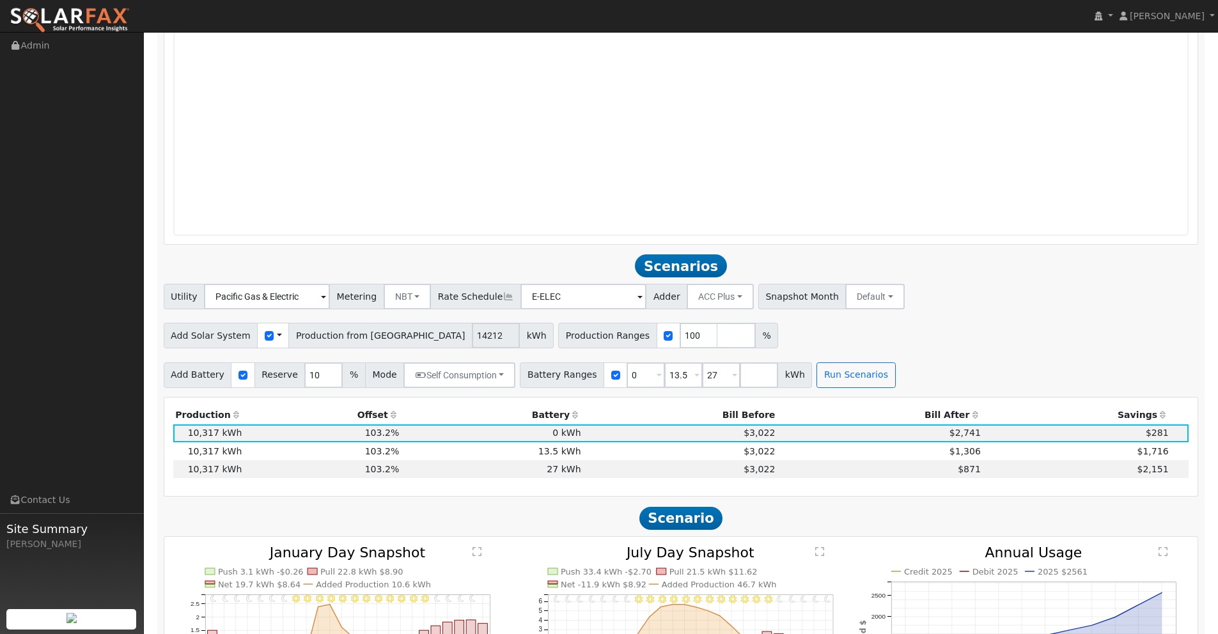
scroll to position [1307, 0]
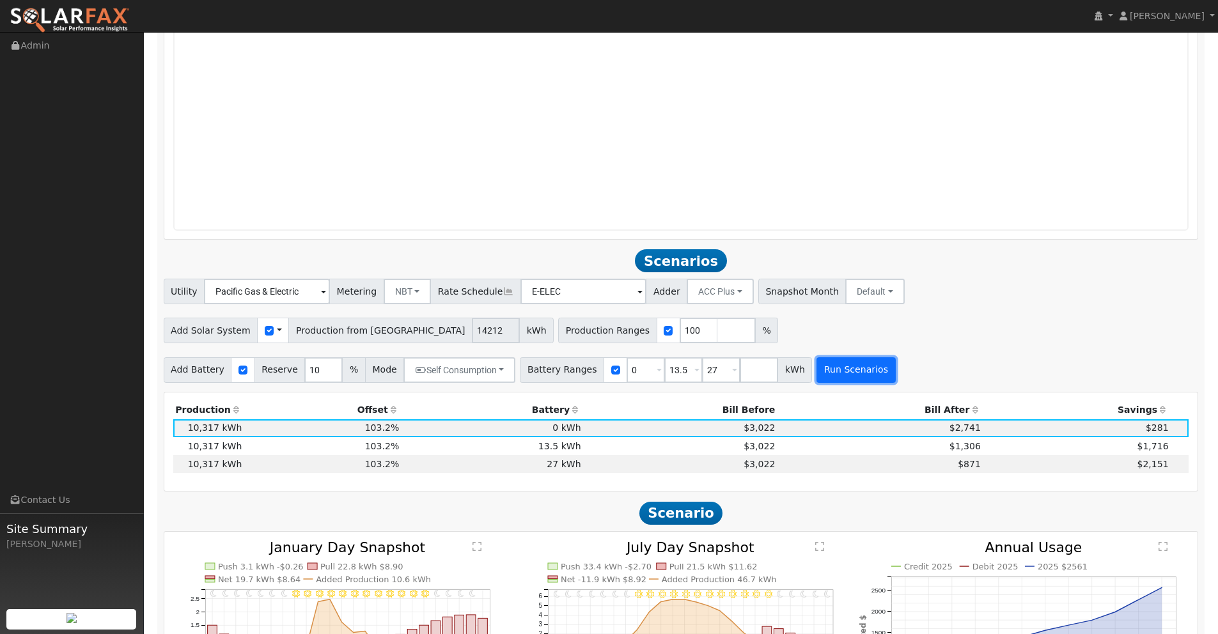
click at [839, 368] on button "Run Scenarios" at bounding box center [855, 370] width 79 height 26
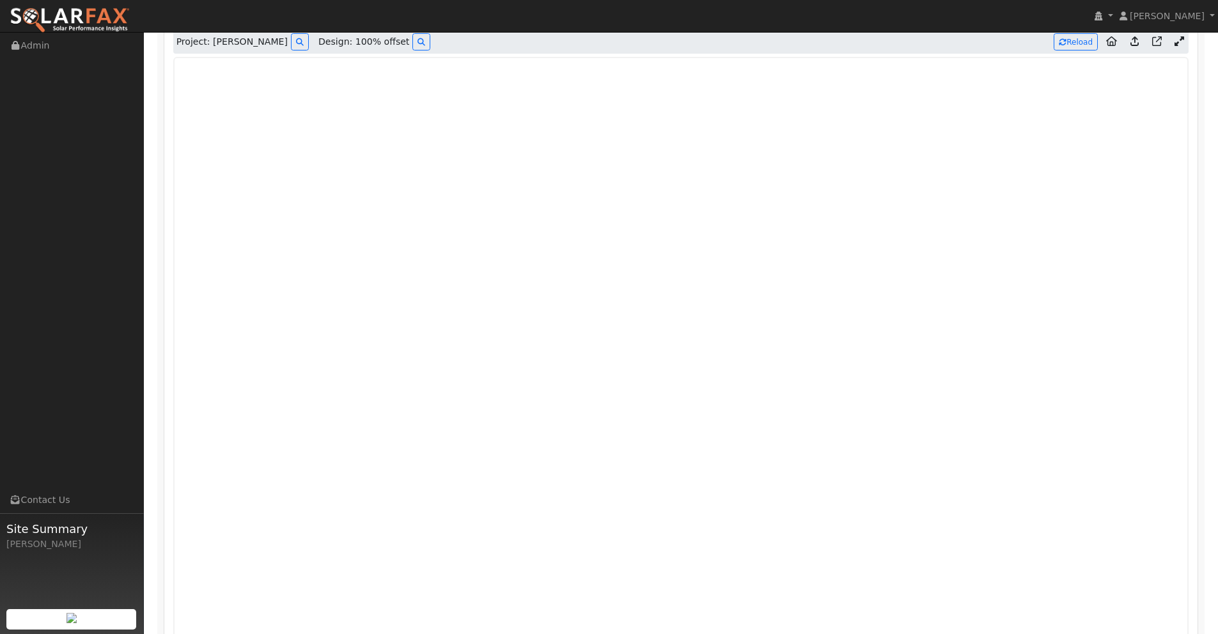
scroll to position [760, 0]
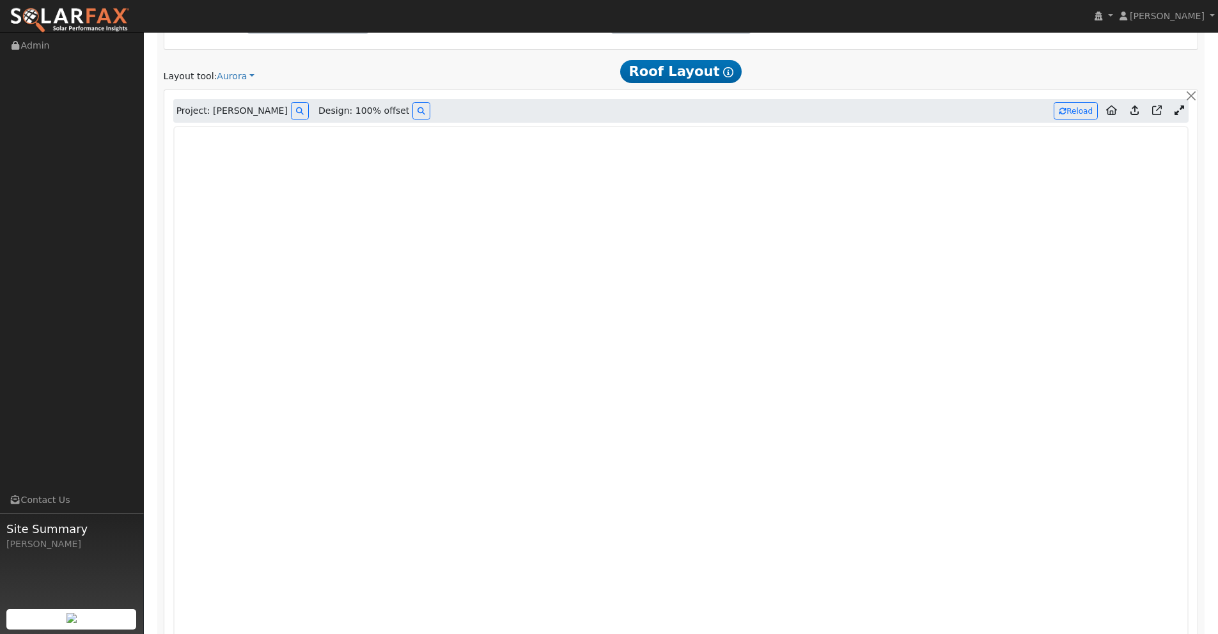
click at [1180, 112] on icon at bounding box center [1179, 110] width 10 height 10
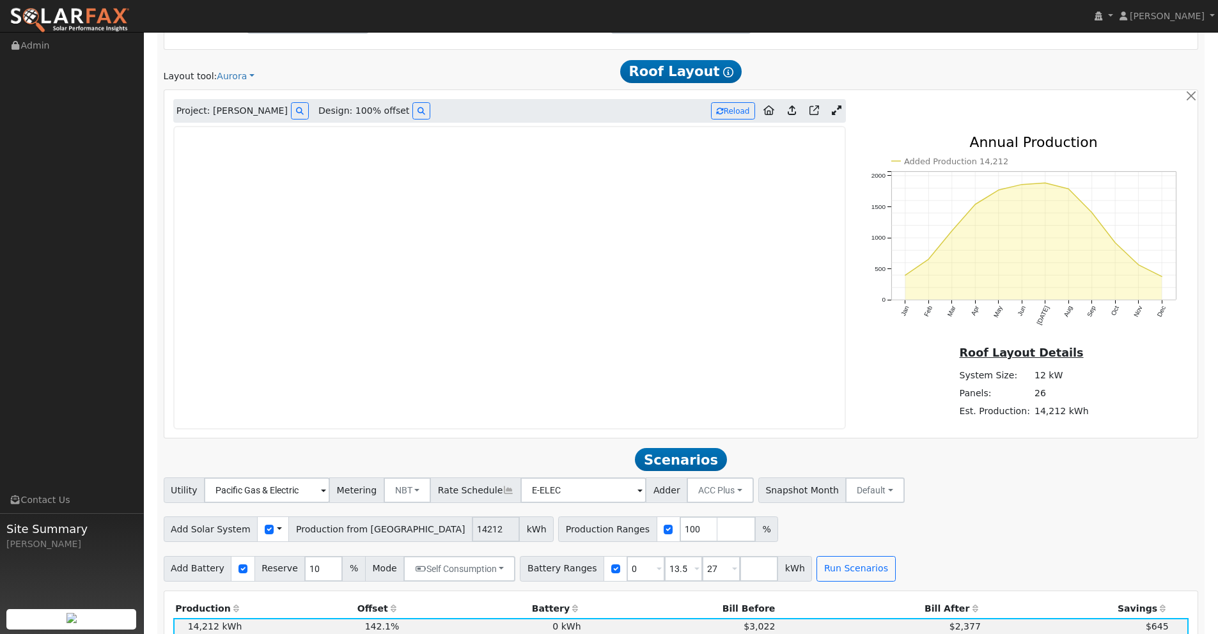
click at [838, 111] on icon at bounding box center [837, 110] width 10 height 10
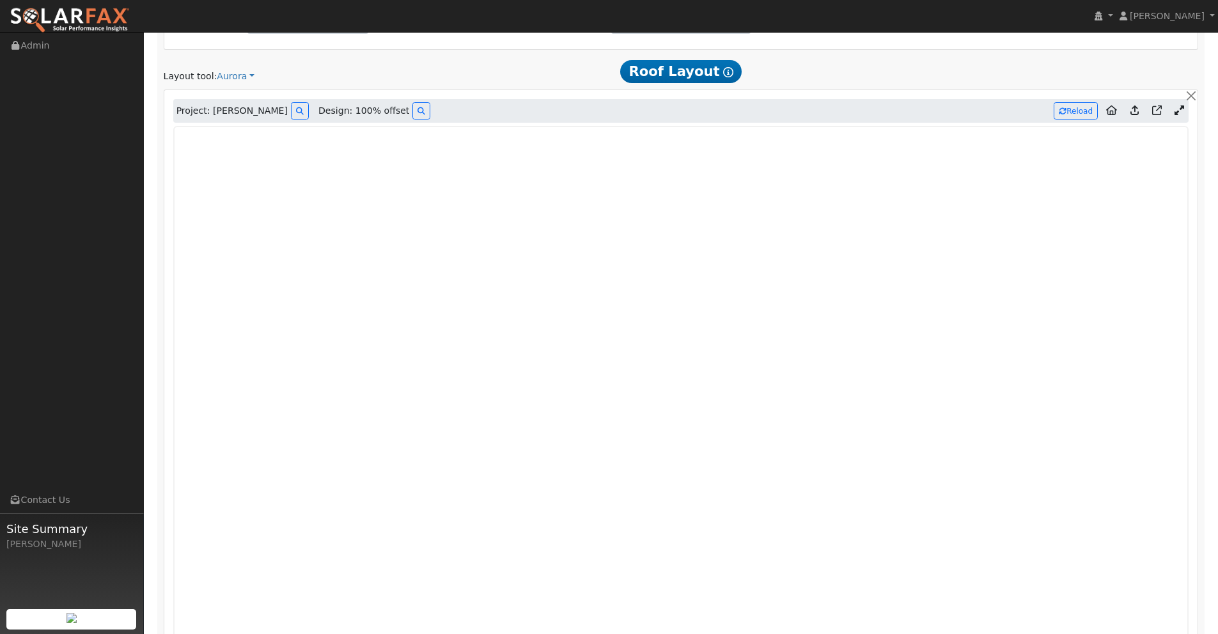
click at [1136, 109] on icon at bounding box center [1134, 110] width 8 height 10
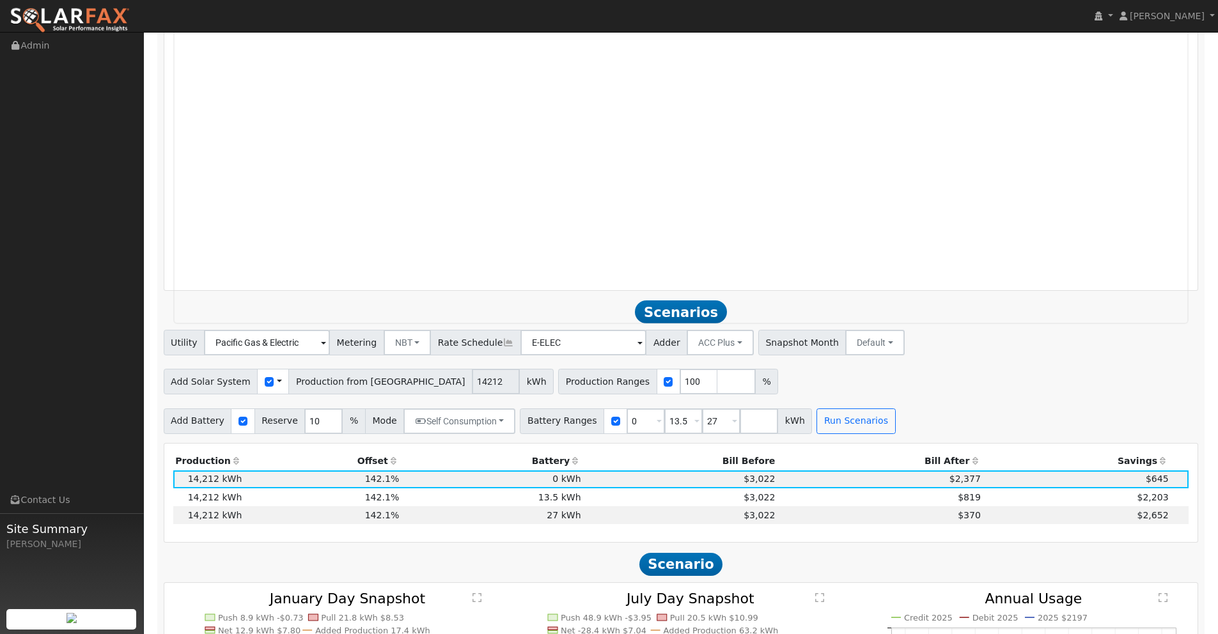
scroll to position [1245, 0]
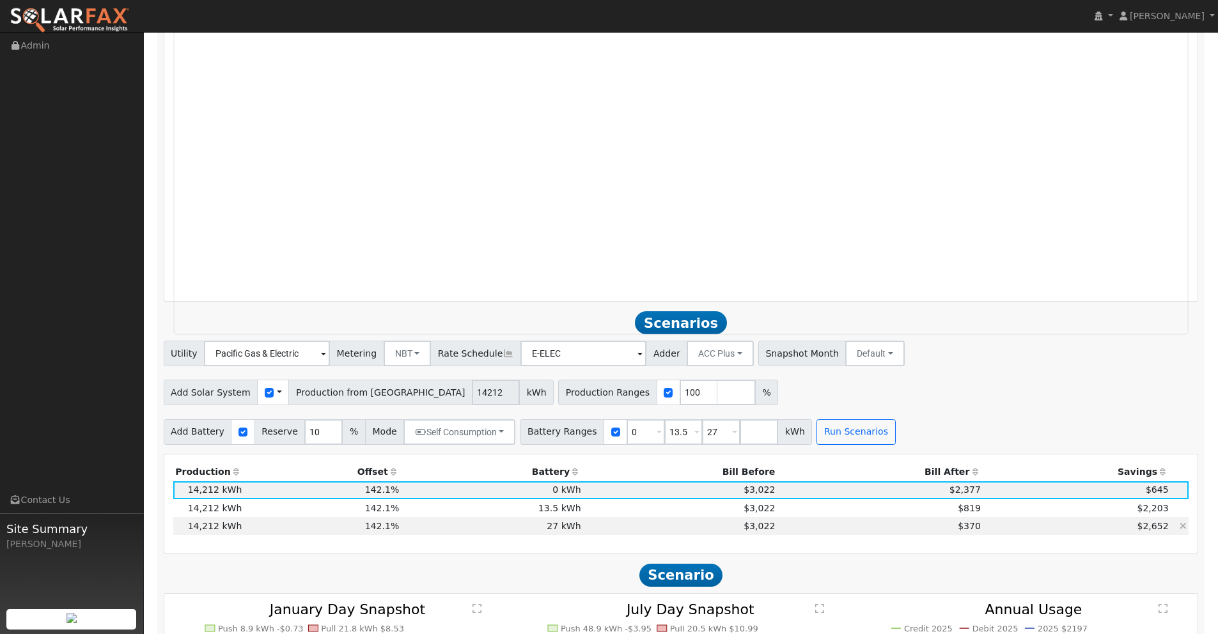
click at [918, 527] on td "$370" at bounding box center [880, 526] width 206 height 18
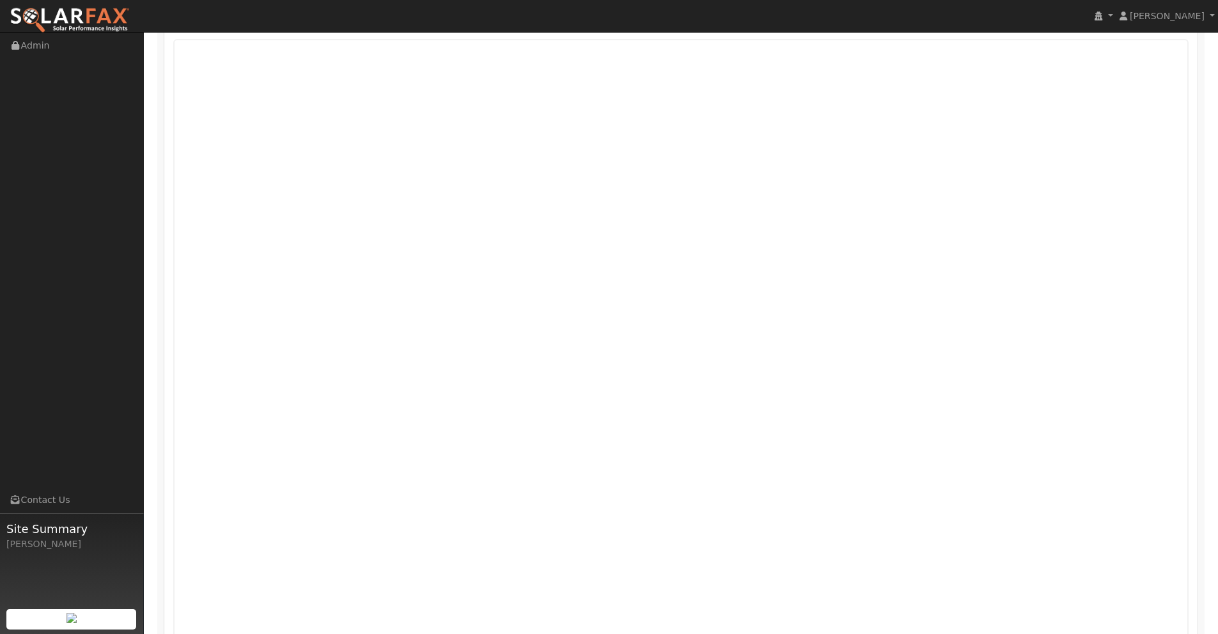
scroll to position [881, 0]
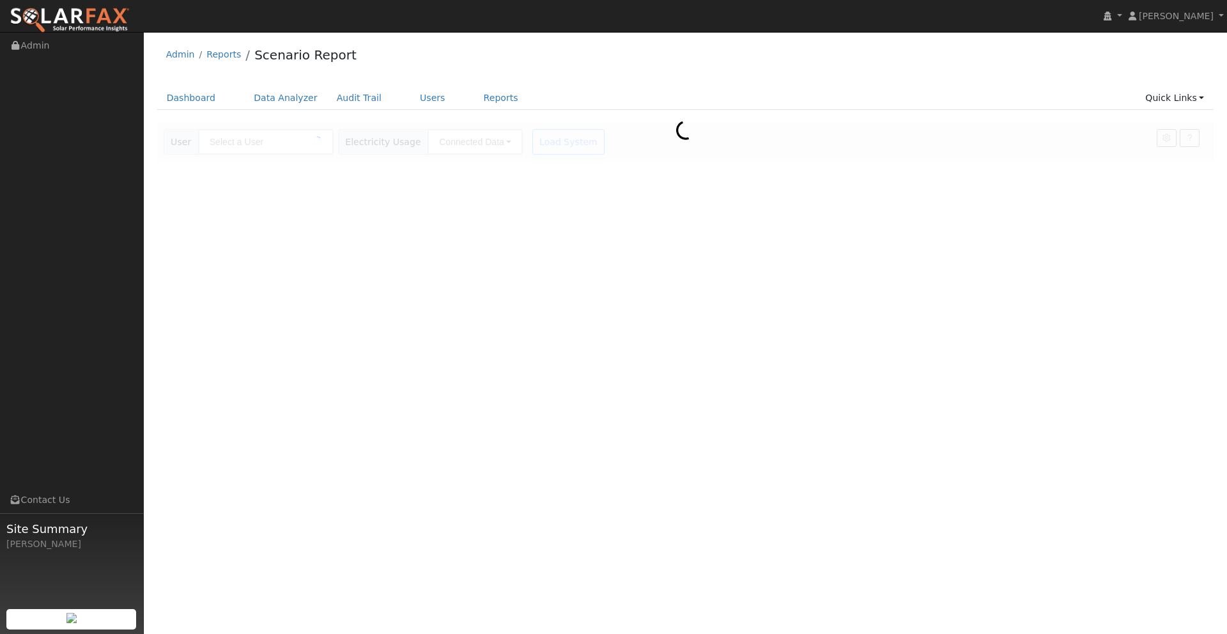
type input "[PERSON_NAME]"
type input "Pacific Gas & Electric"
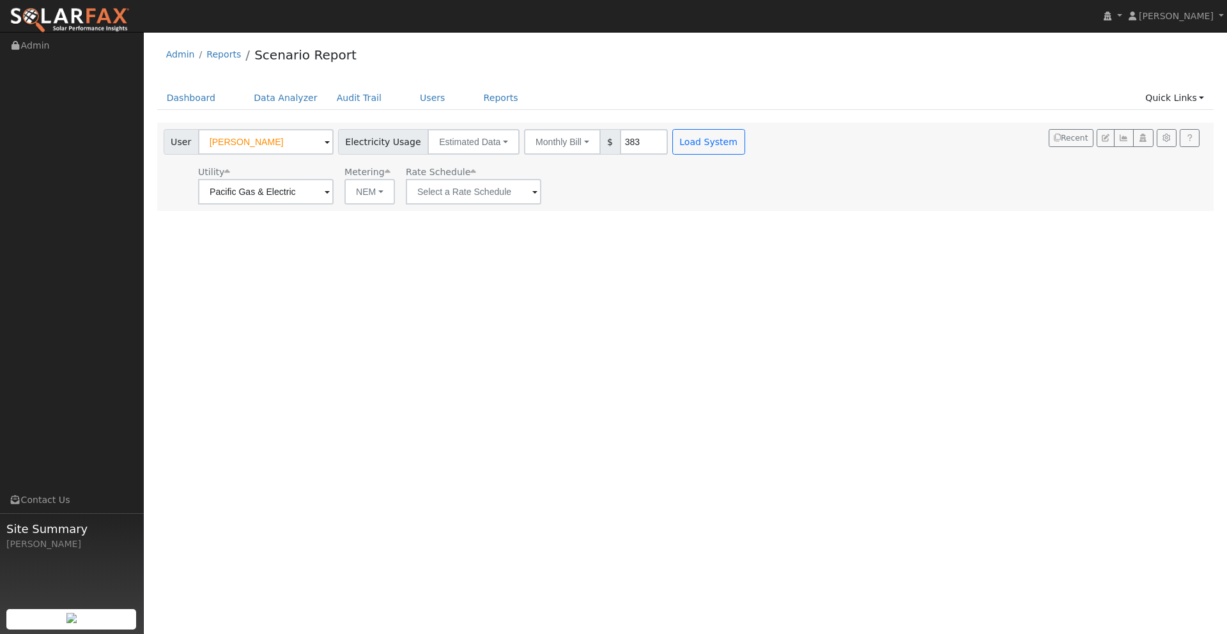
click at [694, 126] on div "User [PERSON_NAME] Account Default Account Default Account [STREET_ADDRESS][PER…" at bounding box center [455, 140] width 589 height 30
click at [482, 190] on input "text" at bounding box center [474, 192] width 136 height 26
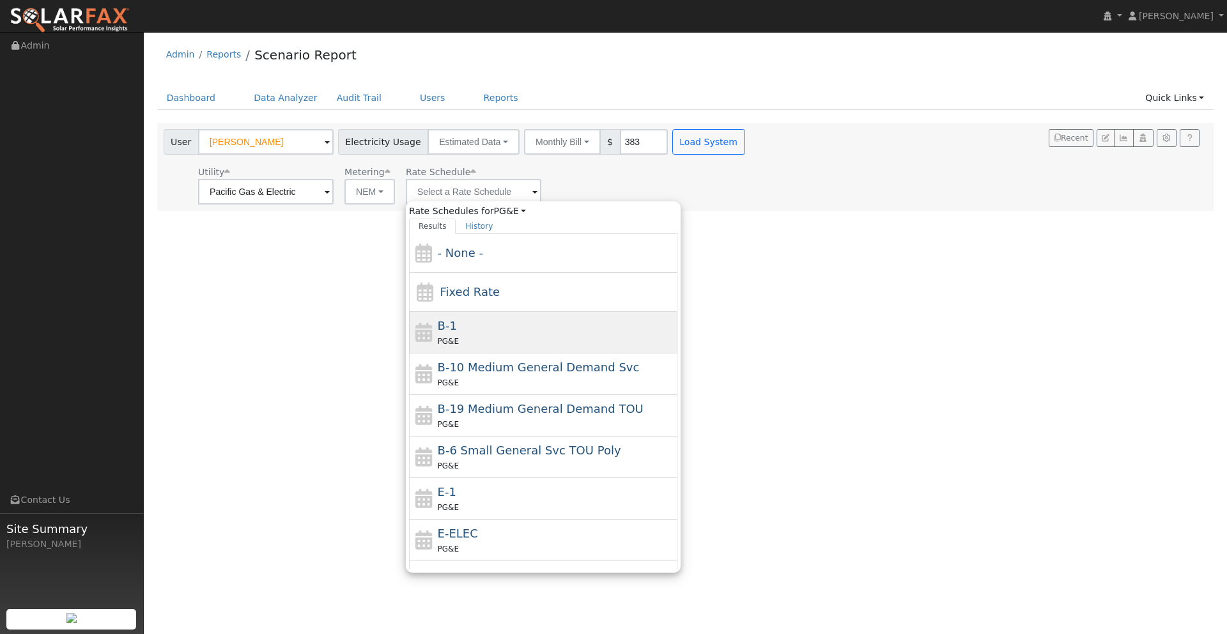
click at [475, 334] on div "PG&E" at bounding box center [556, 340] width 237 height 13
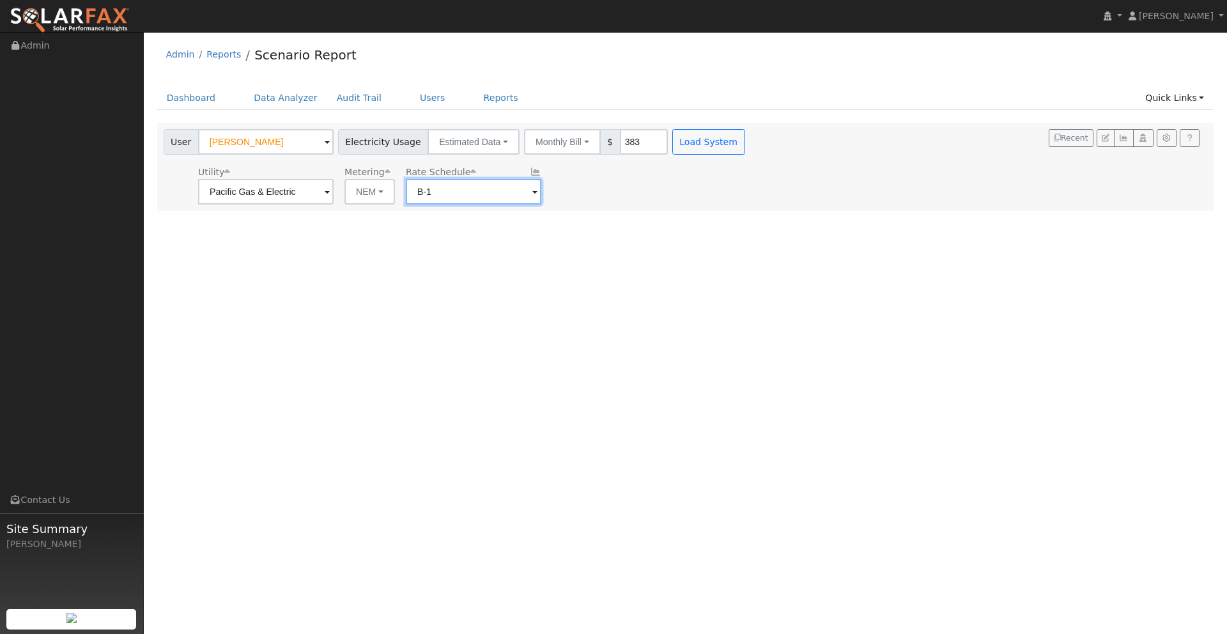
click at [488, 202] on input "B-1" at bounding box center [474, 192] width 136 height 26
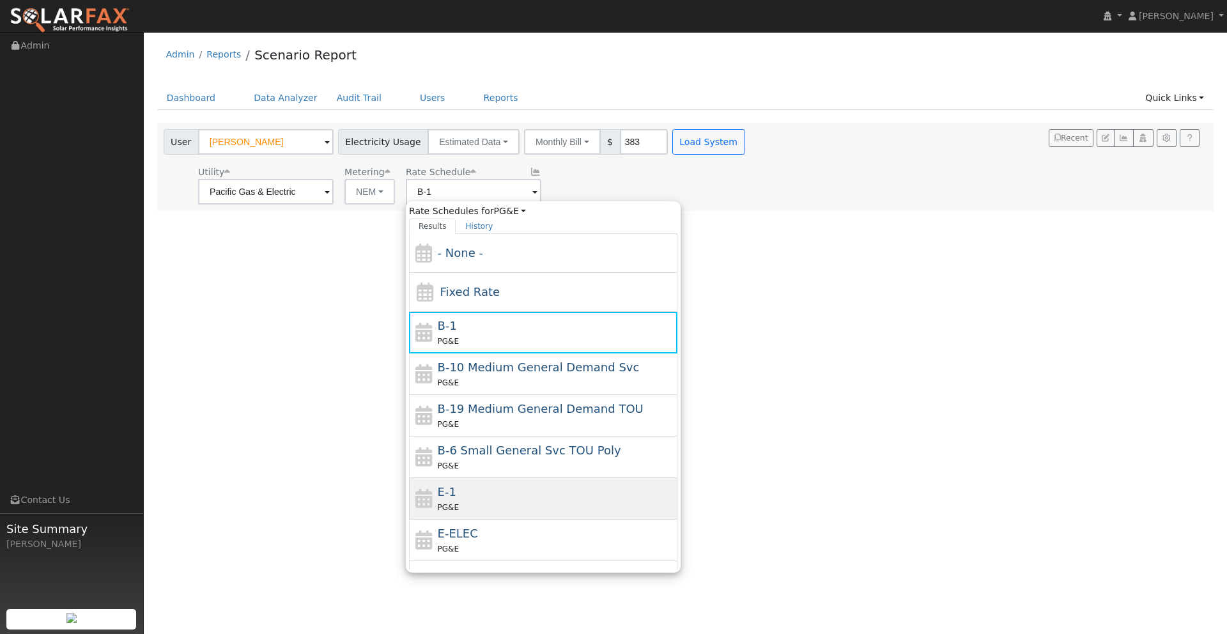
click at [458, 489] on div "E-1 PG&E" at bounding box center [556, 498] width 237 height 31
type input "E-1"
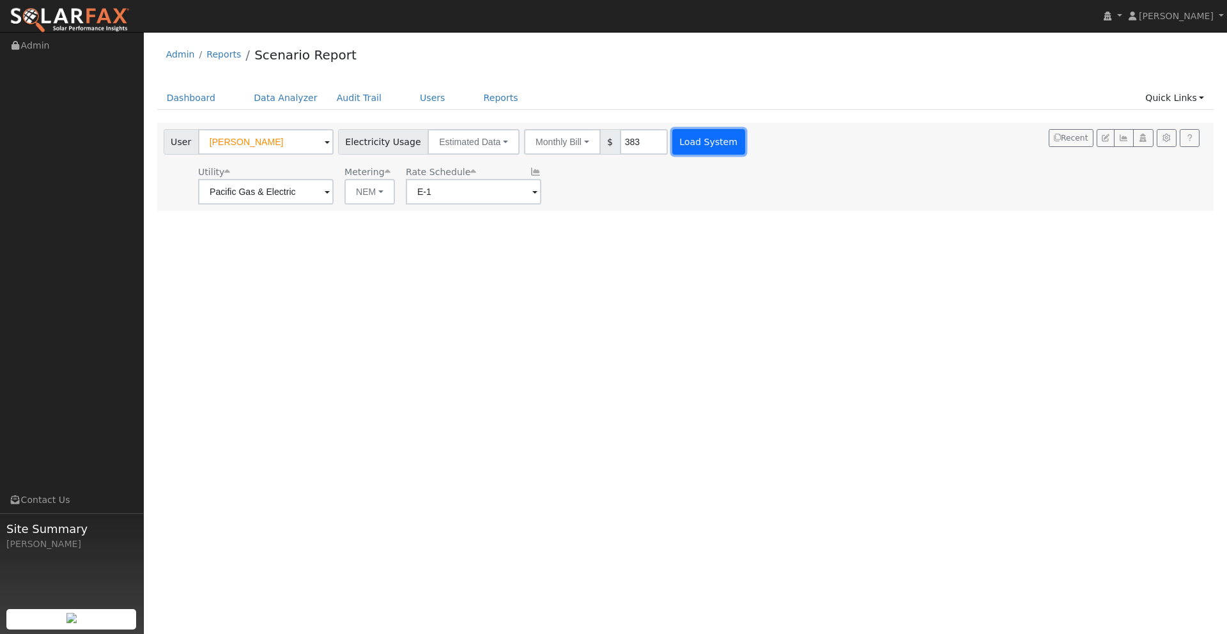
click at [672, 138] on button "Load System" at bounding box center [708, 142] width 73 height 26
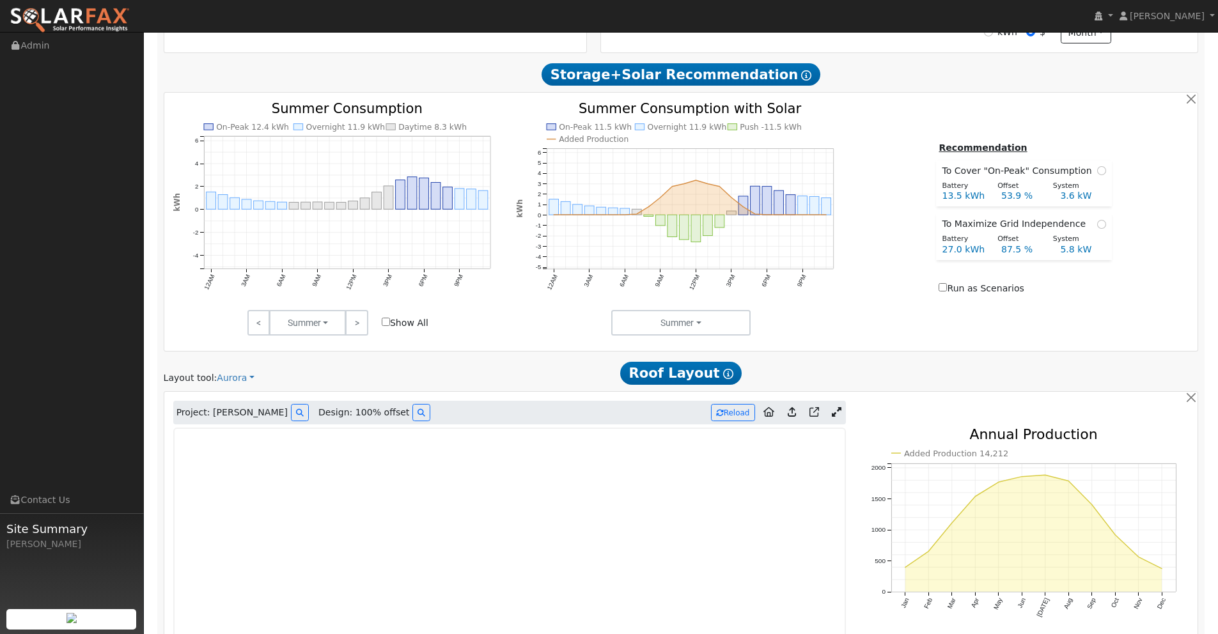
scroll to position [561, 0]
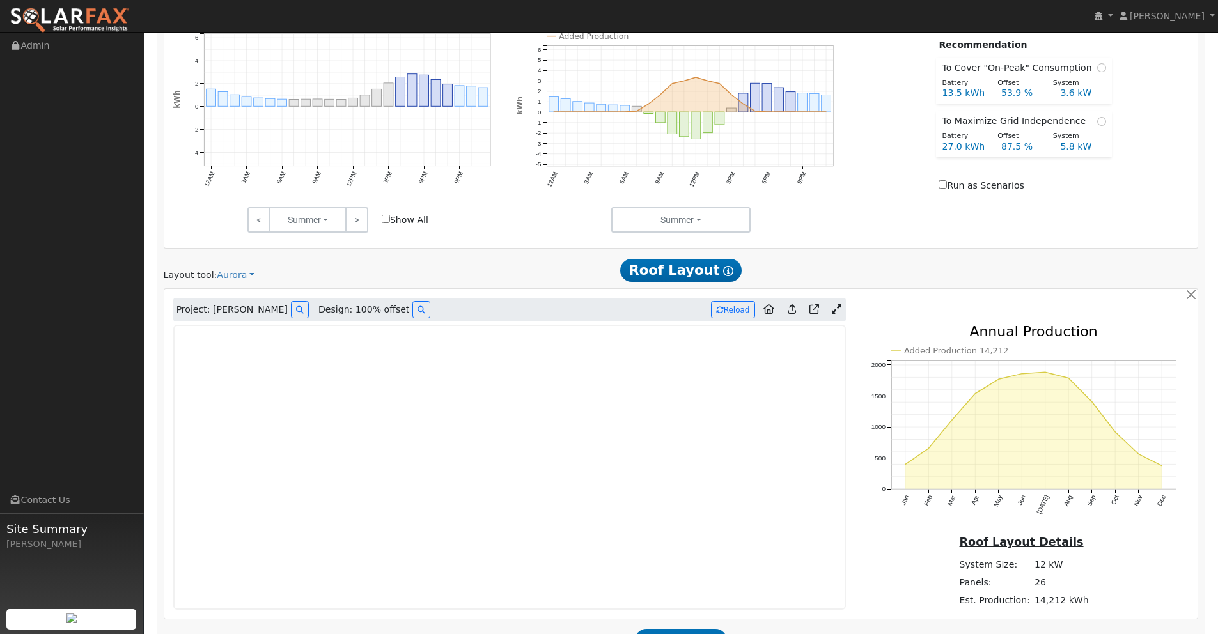
click at [794, 311] on icon at bounding box center [791, 309] width 8 height 10
click at [793, 311] on icon at bounding box center [791, 309] width 8 height 10
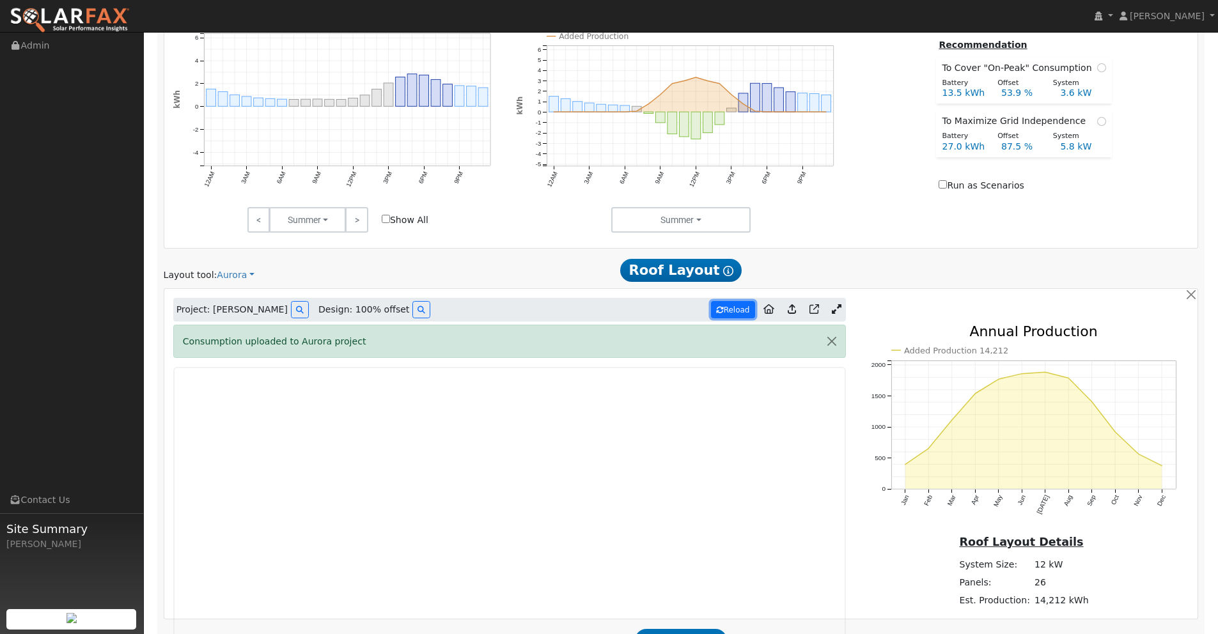
click at [736, 311] on button "Reload" at bounding box center [733, 309] width 44 height 17
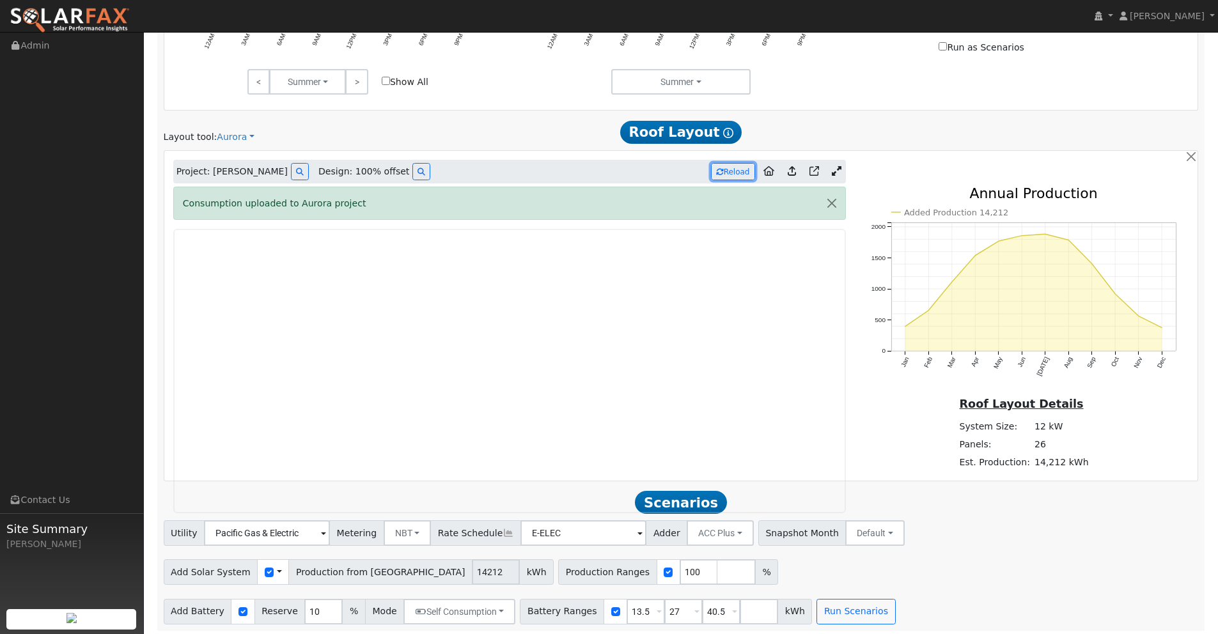
scroll to position [703, 0]
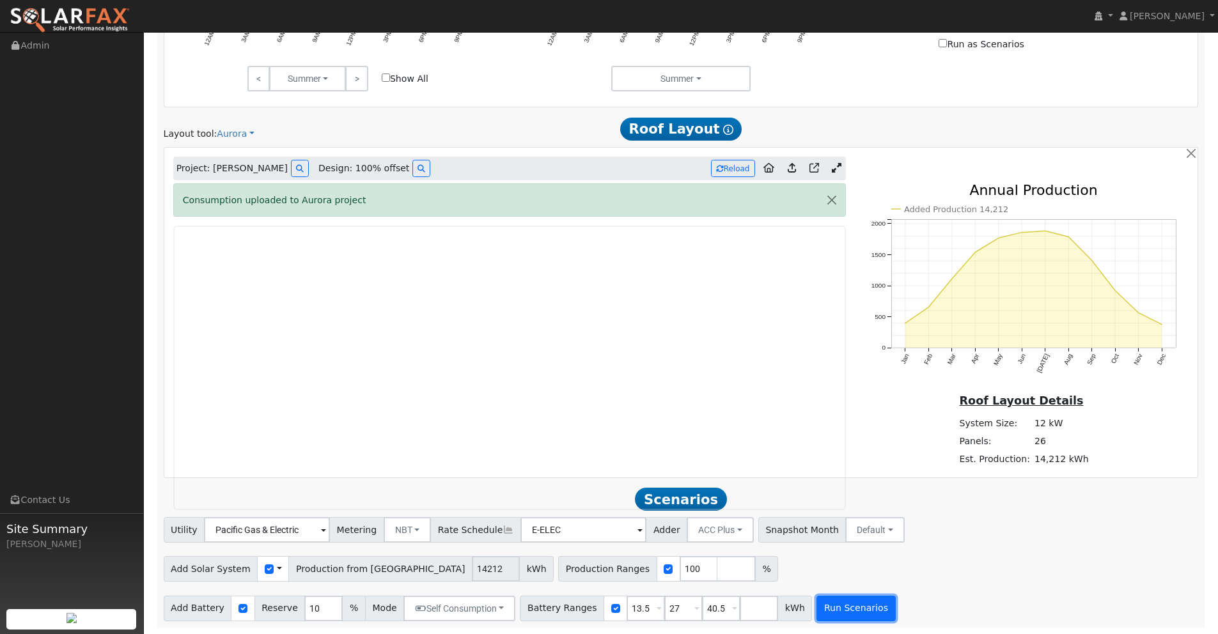
click at [843, 612] on button "Run Scenarios" at bounding box center [855, 609] width 79 height 26
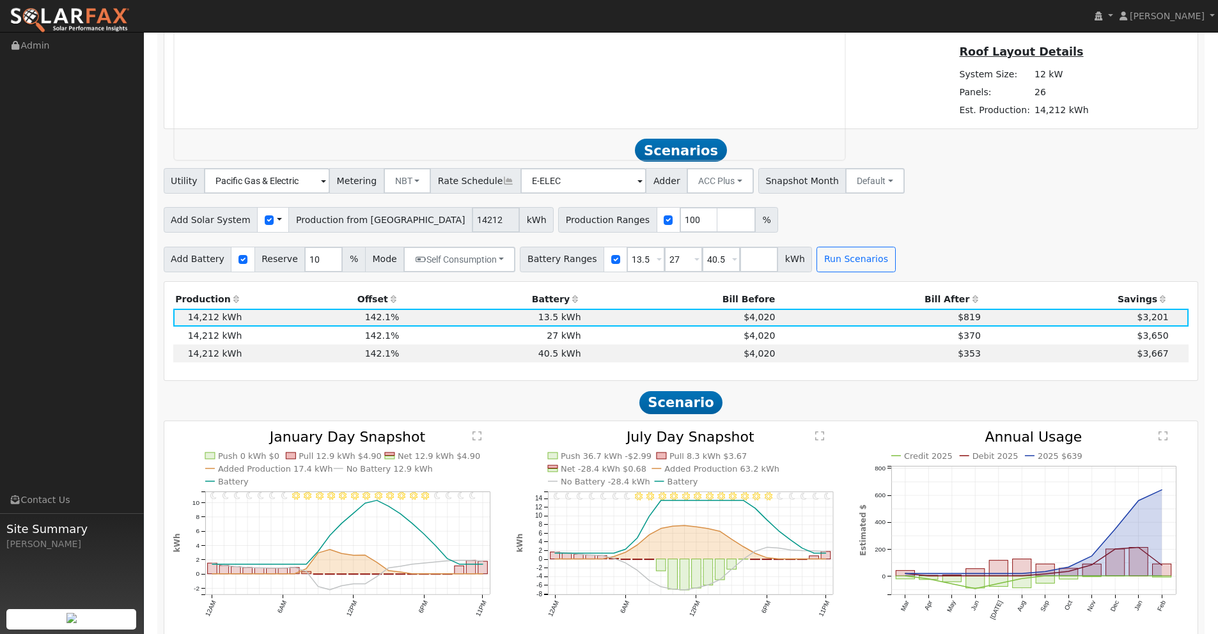
scroll to position [751, 0]
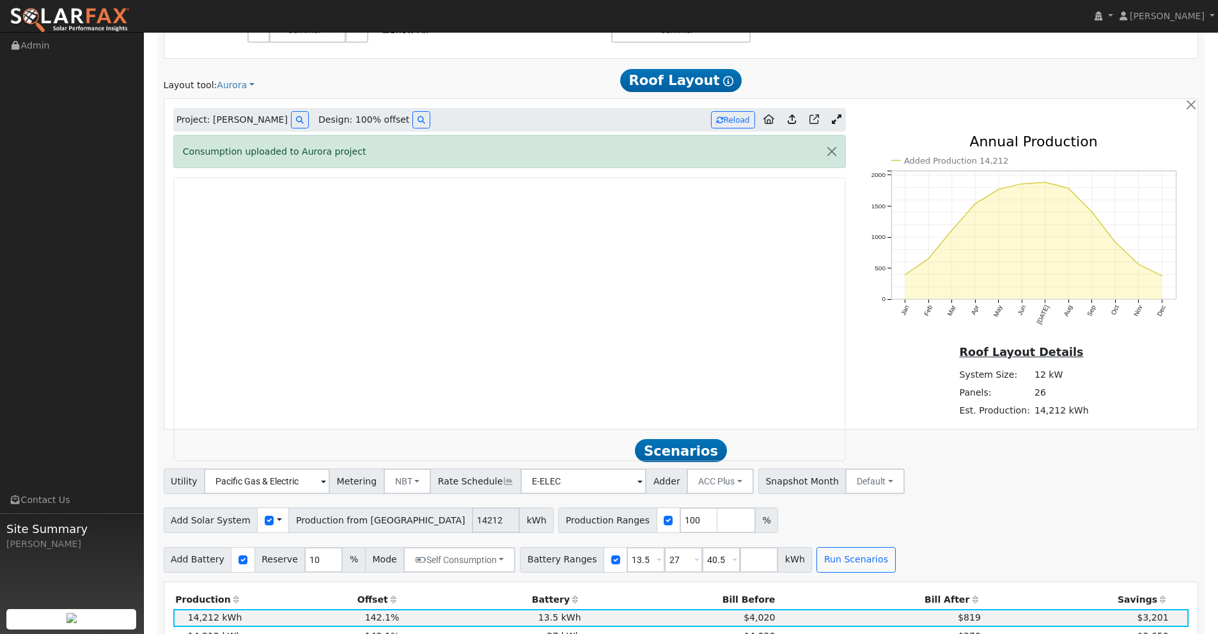
click at [837, 119] on icon at bounding box center [837, 119] width 10 height 10
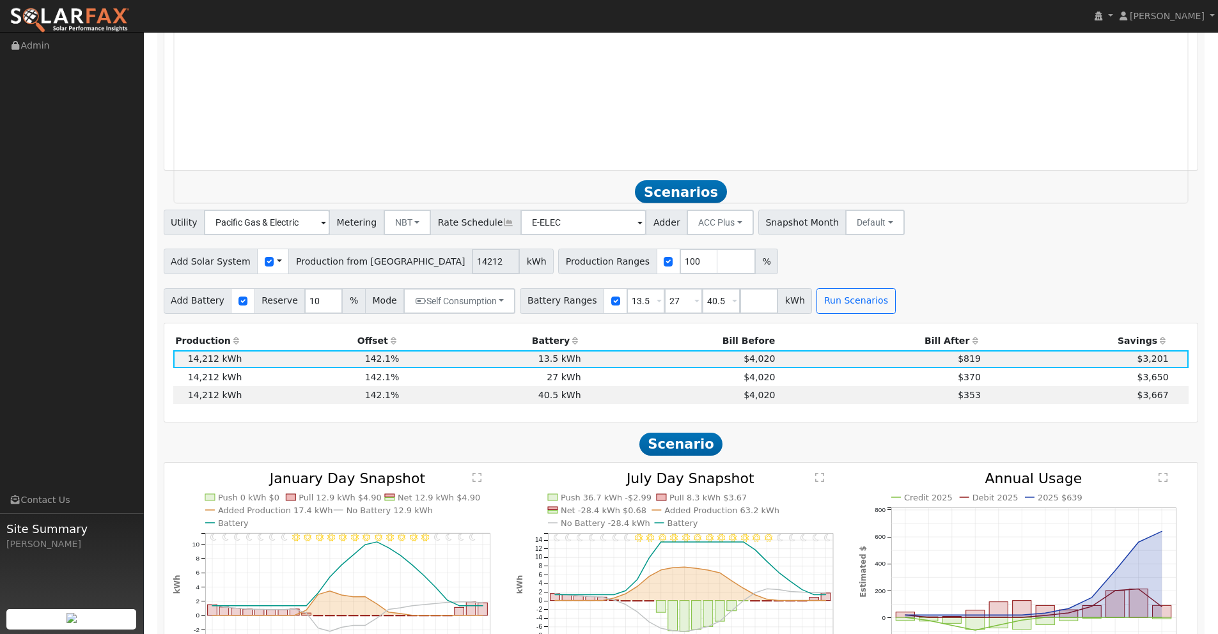
scroll to position [1363, 0]
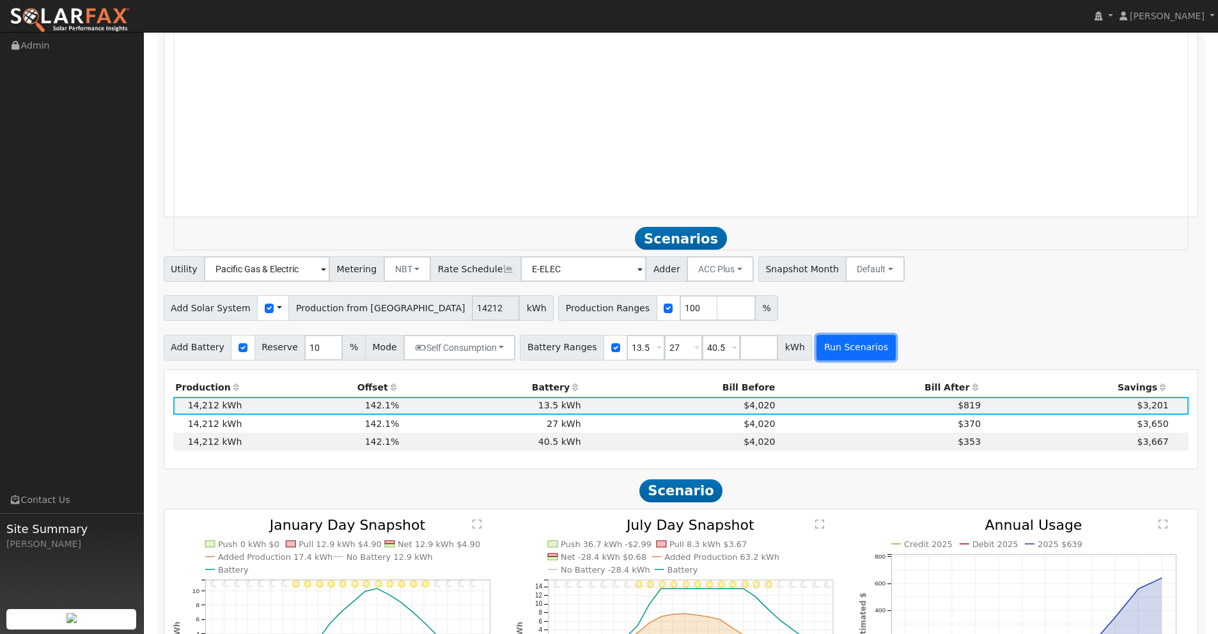
click at [832, 347] on button "Run Scenarios" at bounding box center [855, 348] width 79 height 26
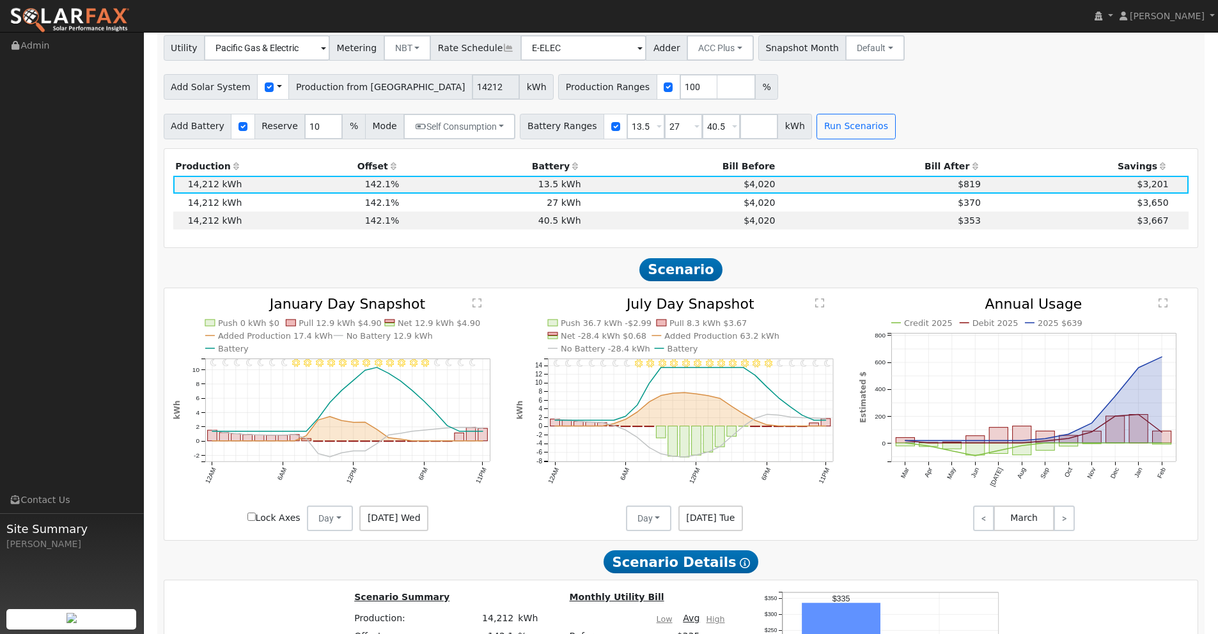
scroll to position [1553, 0]
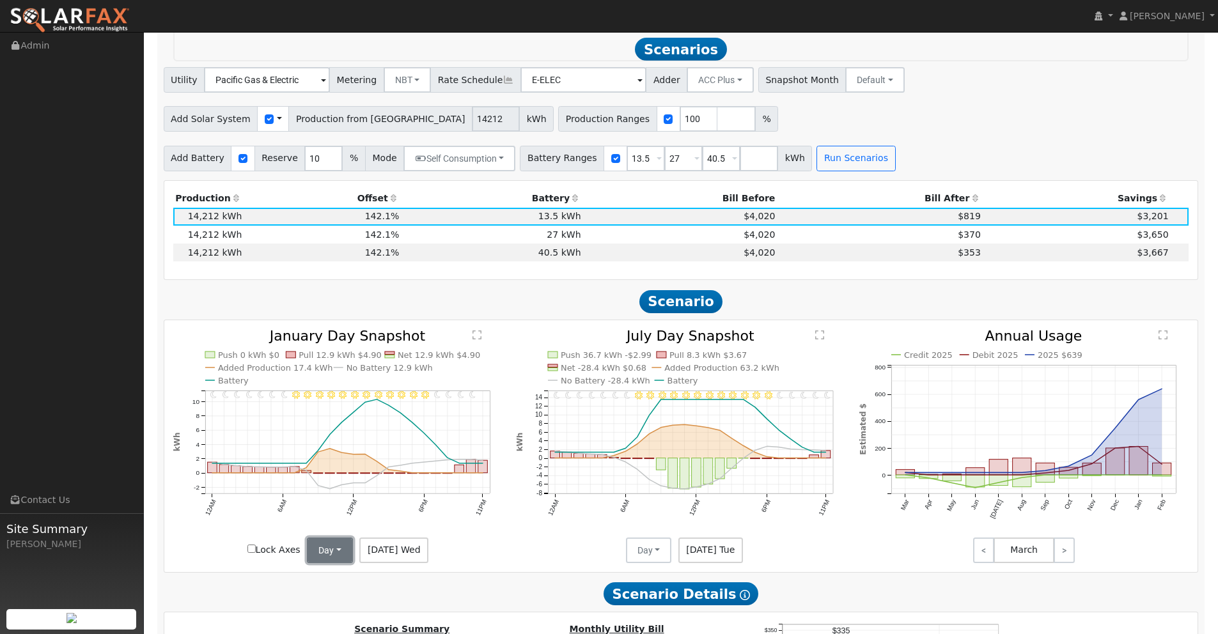
click at [328, 551] on button "Day" at bounding box center [330, 551] width 46 height 26
click at [357, 601] on link "Month Average" at bounding box center [352, 596] width 89 height 18
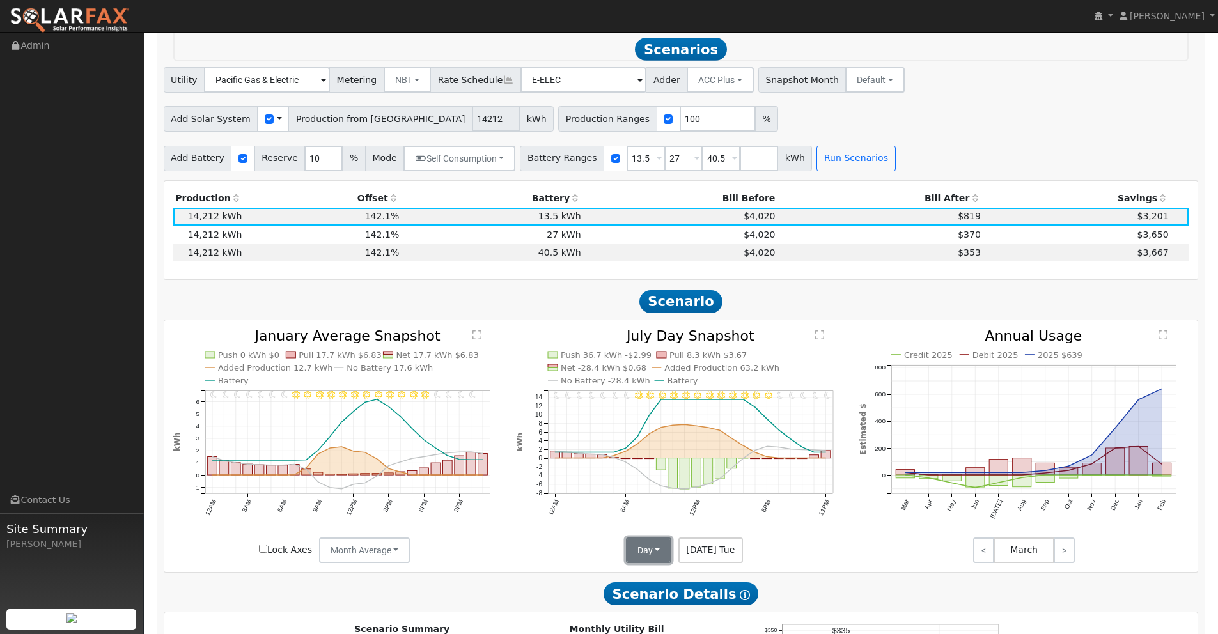
click at [654, 553] on button "Day" at bounding box center [649, 551] width 46 height 26
click at [657, 594] on link "Month Average" at bounding box center [670, 596] width 89 height 18
click at [890, 253] on td "$353" at bounding box center [880, 253] width 206 height 18
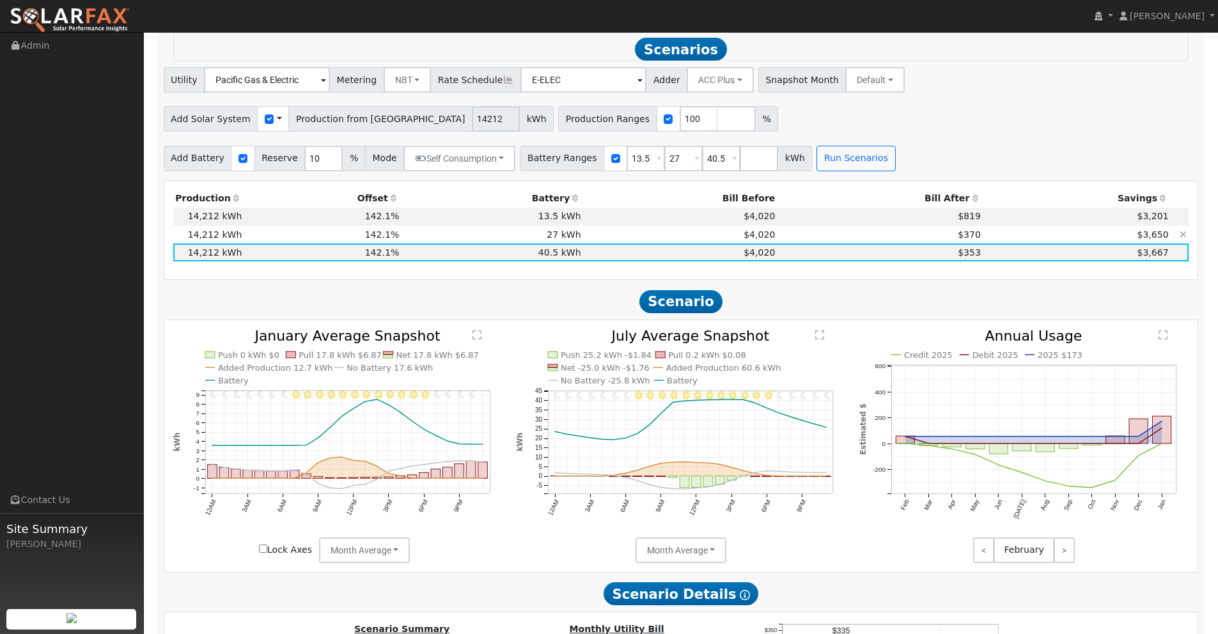
click at [914, 237] on td "$370" at bounding box center [880, 235] width 206 height 18
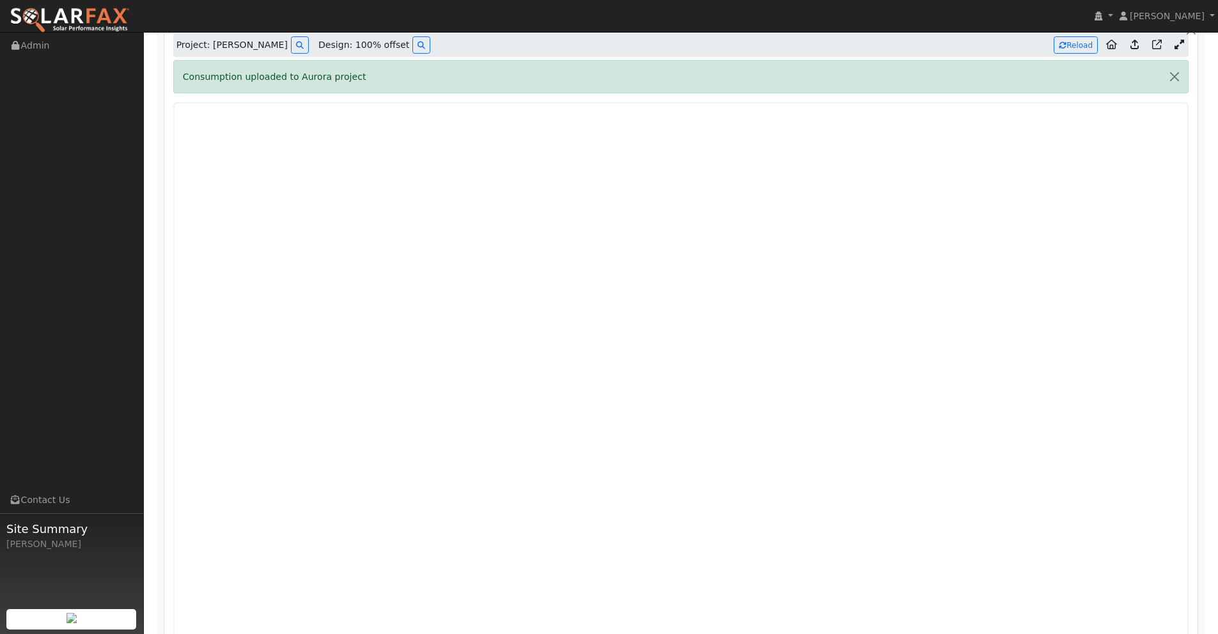
scroll to position [785, 0]
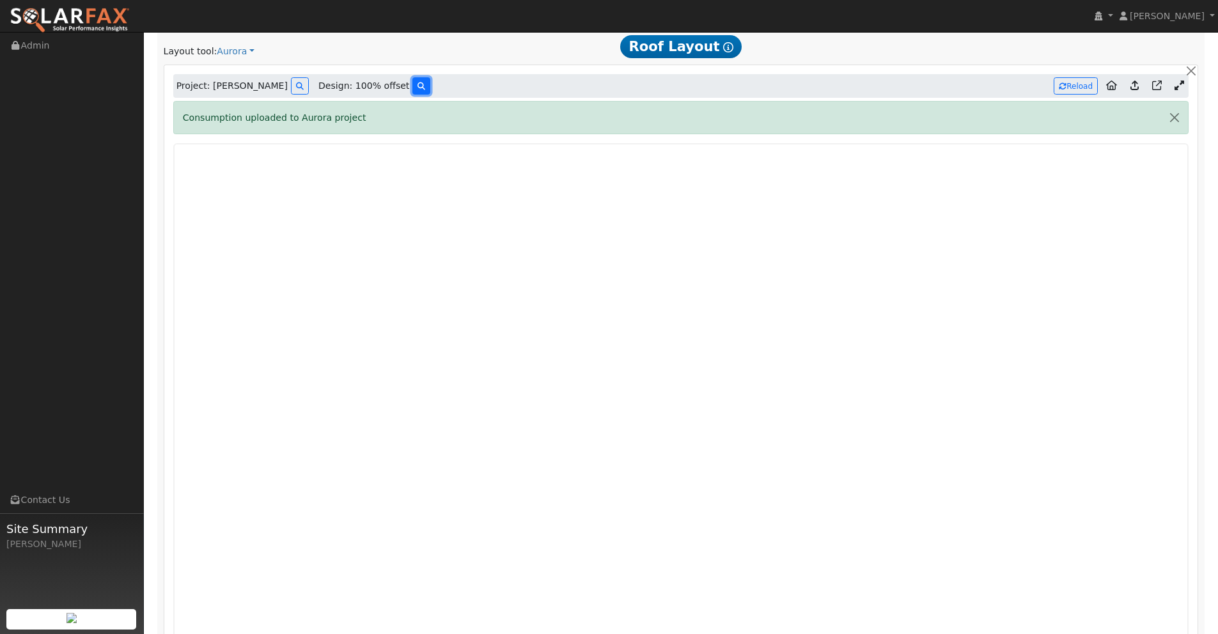
click at [417, 86] on icon at bounding box center [421, 86] width 8 height 8
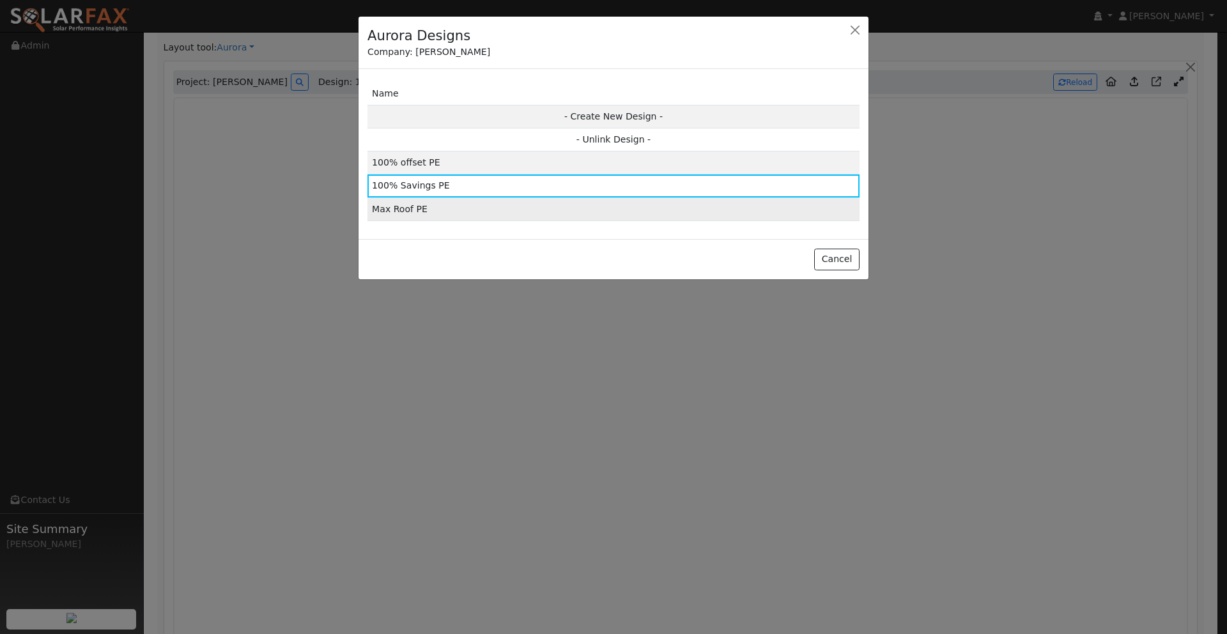
click at [478, 210] on td "Max Roof PE" at bounding box center [614, 209] width 492 height 23
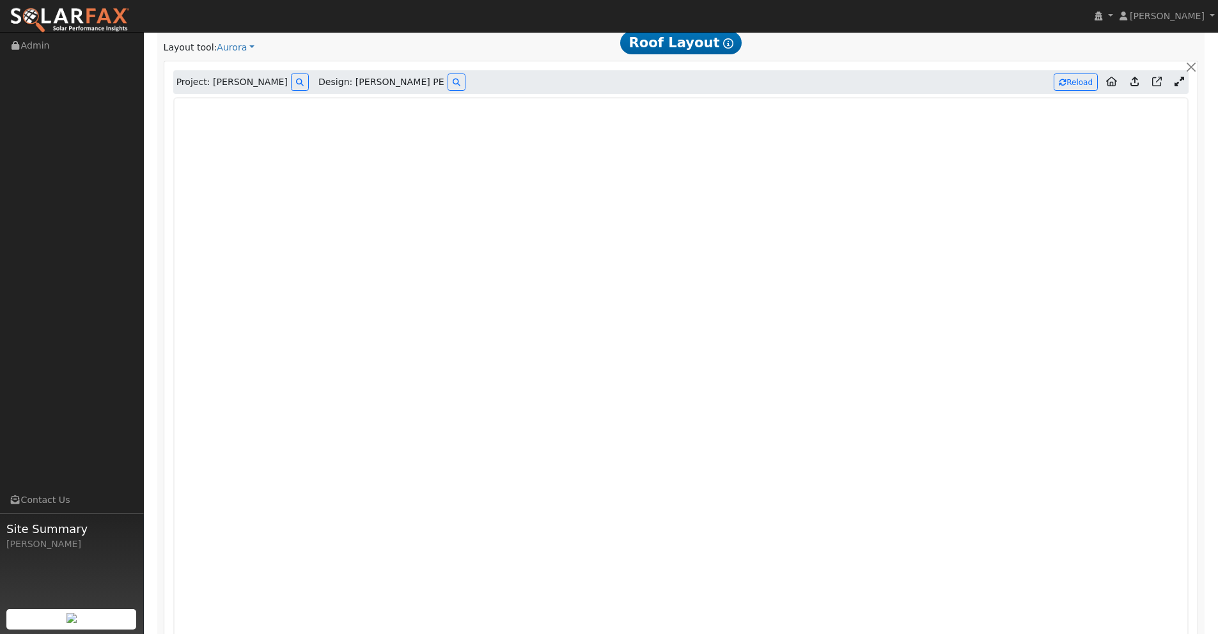
type input "23239"
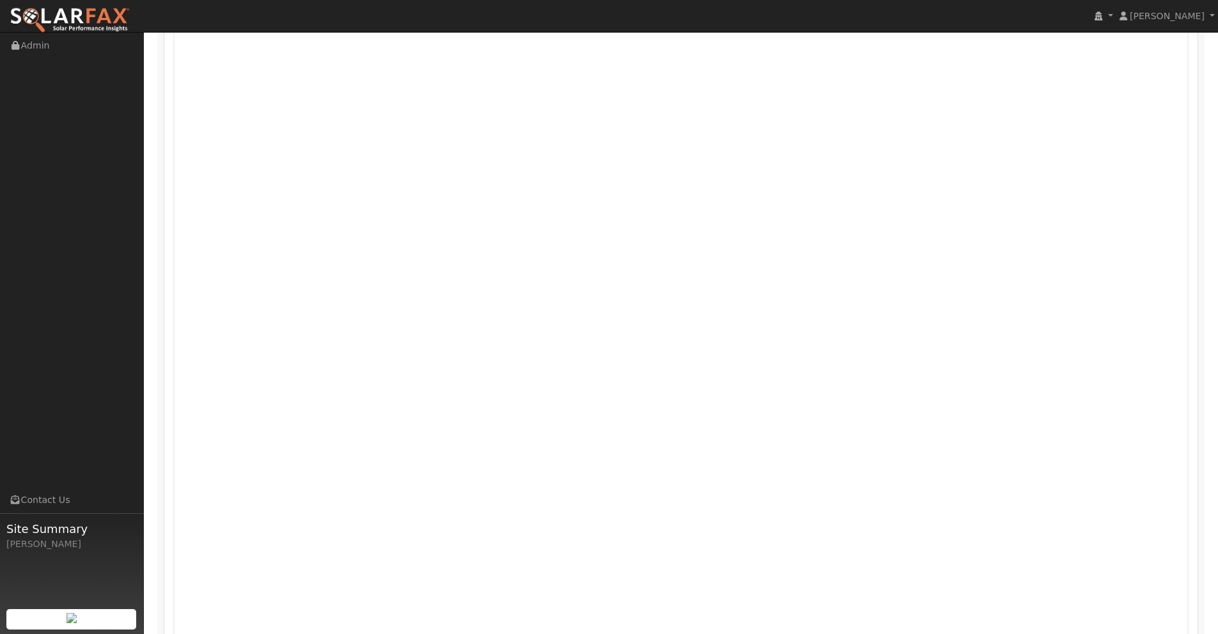
scroll to position [823, 0]
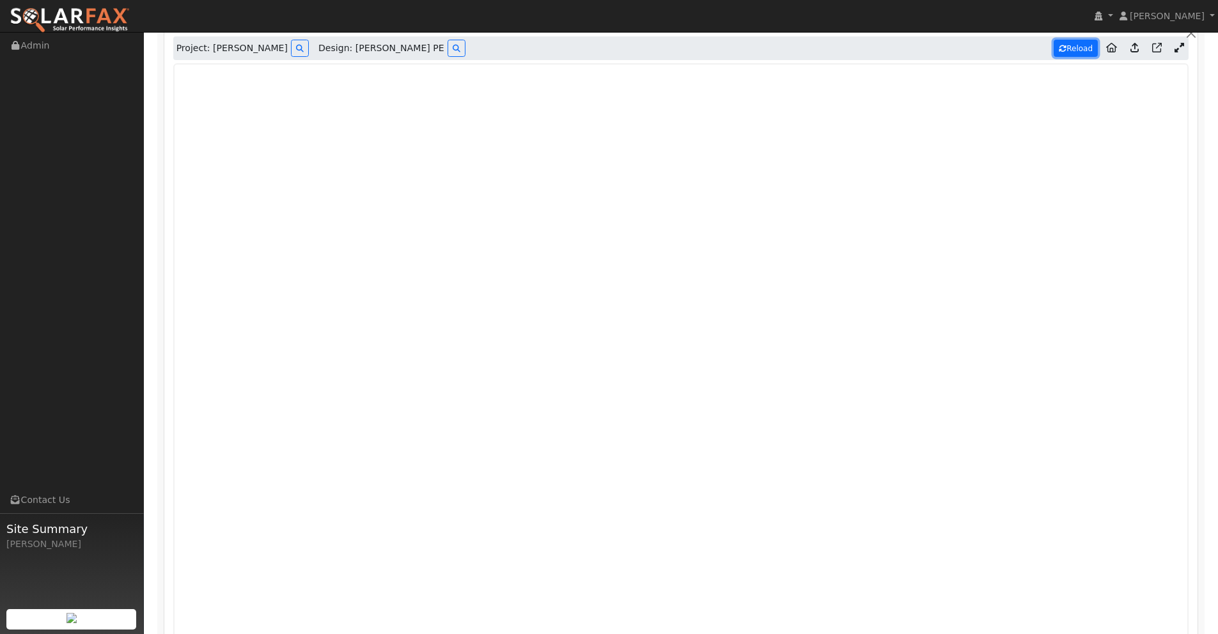
click at [1087, 50] on button "Reload" at bounding box center [1075, 48] width 44 height 17
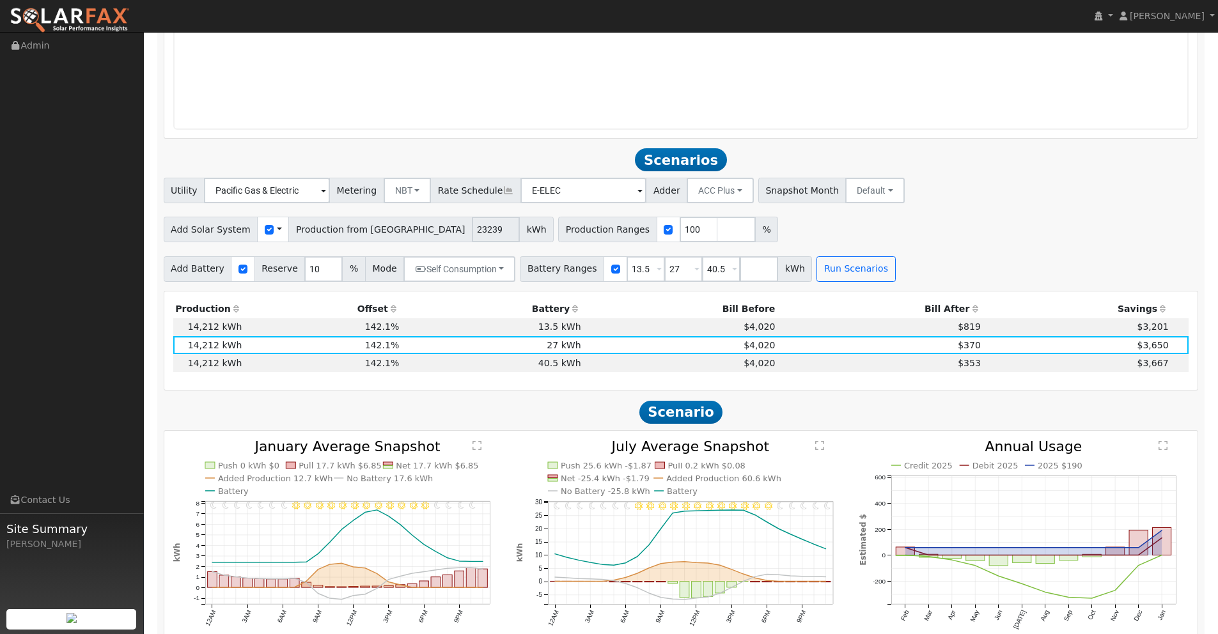
scroll to position [1455, 0]
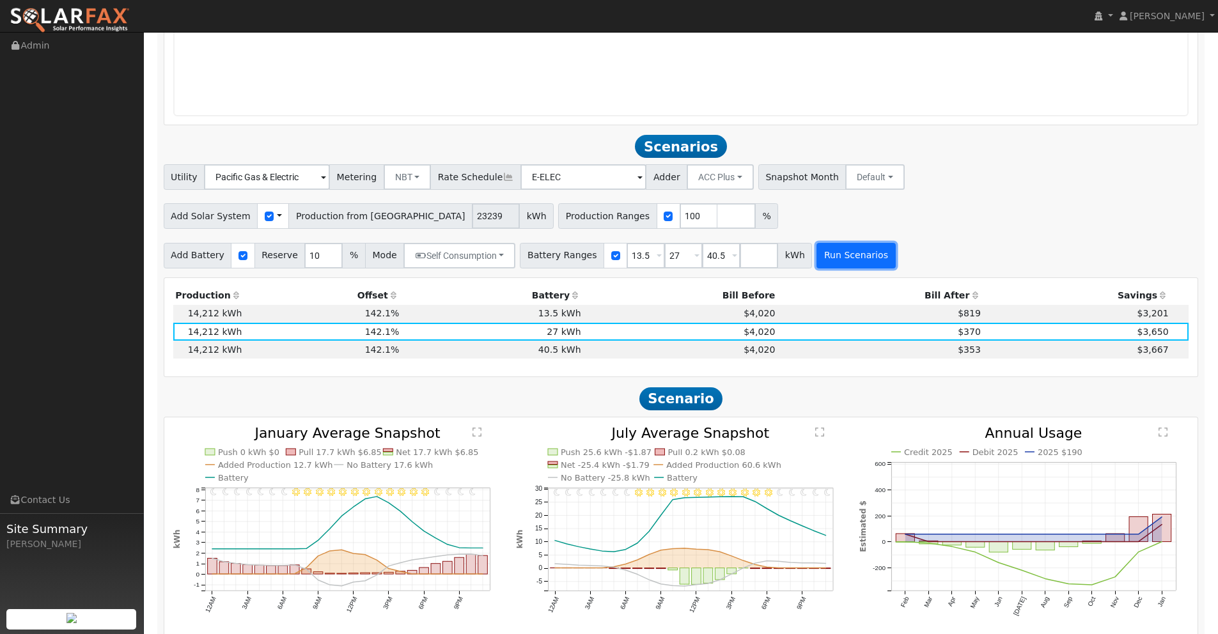
click at [835, 255] on button "Run Scenarios" at bounding box center [855, 256] width 79 height 26
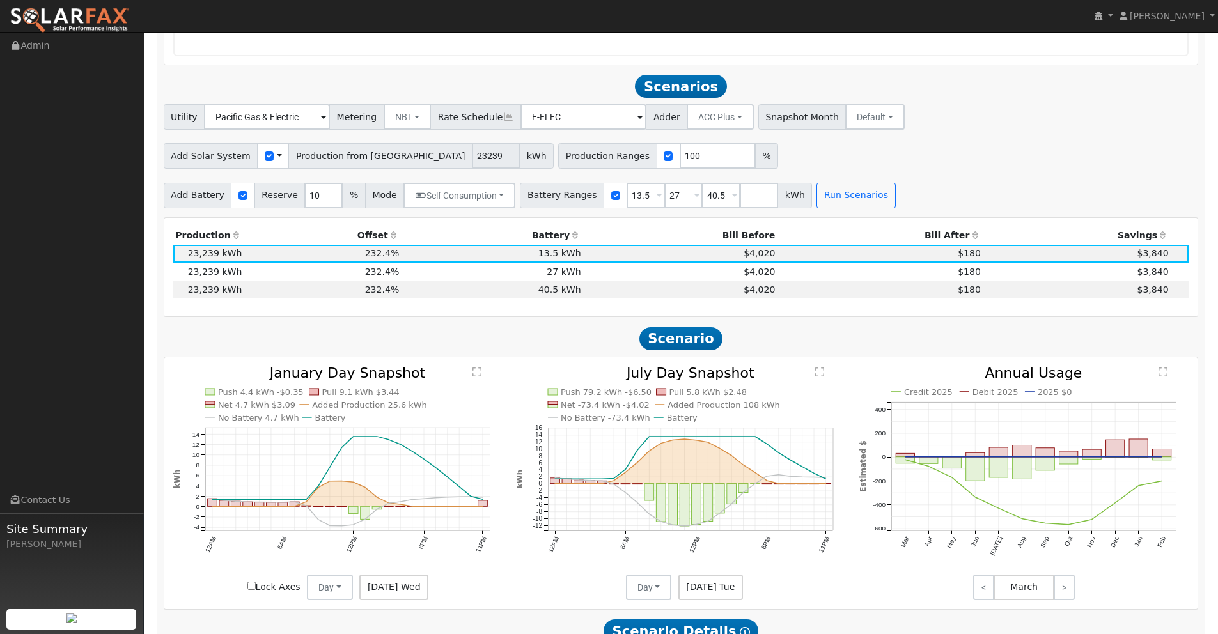
scroll to position [1553, 0]
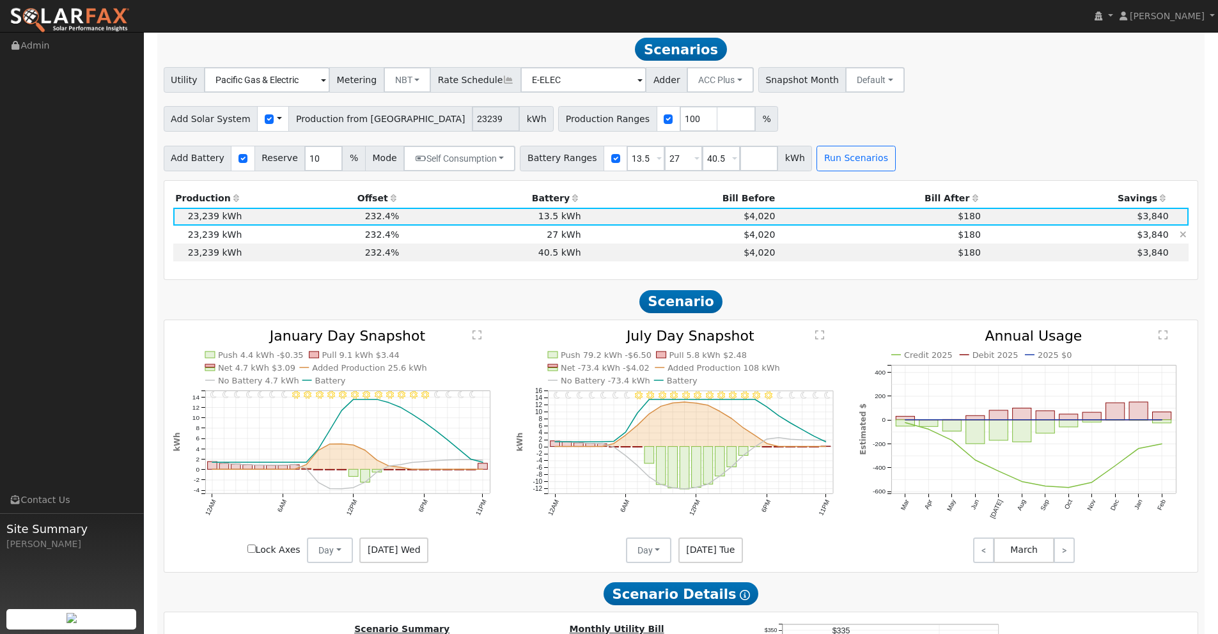
click at [982, 237] on td "$3,840" at bounding box center [1076, 235] width 188 height 18
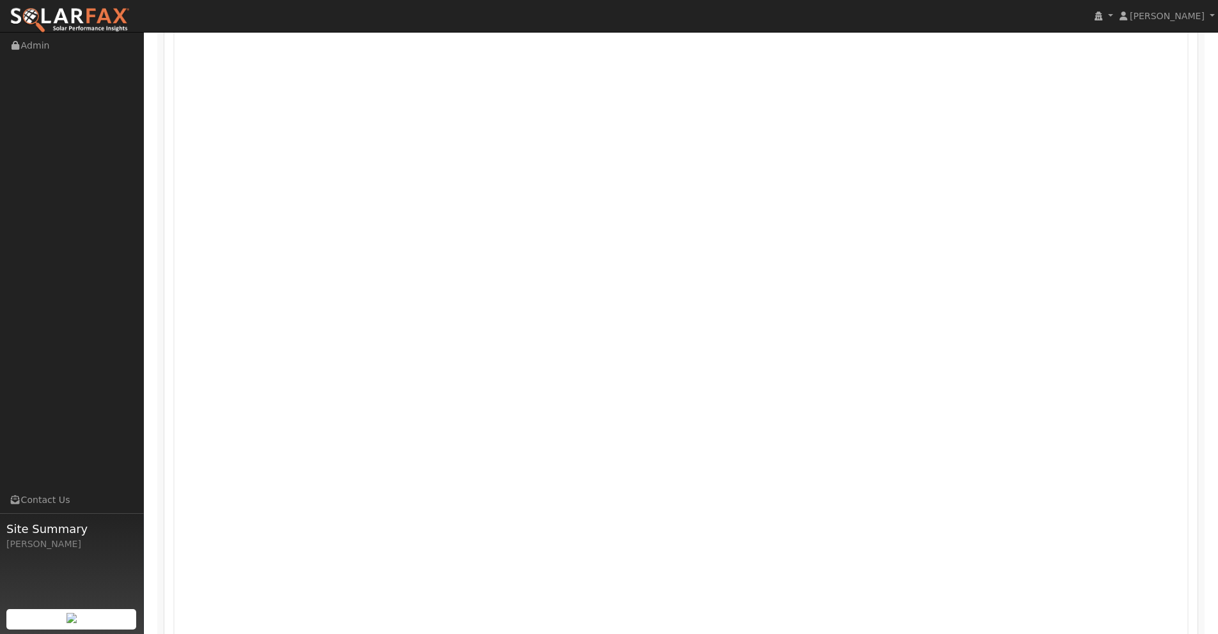
scroll to position [816, 0]
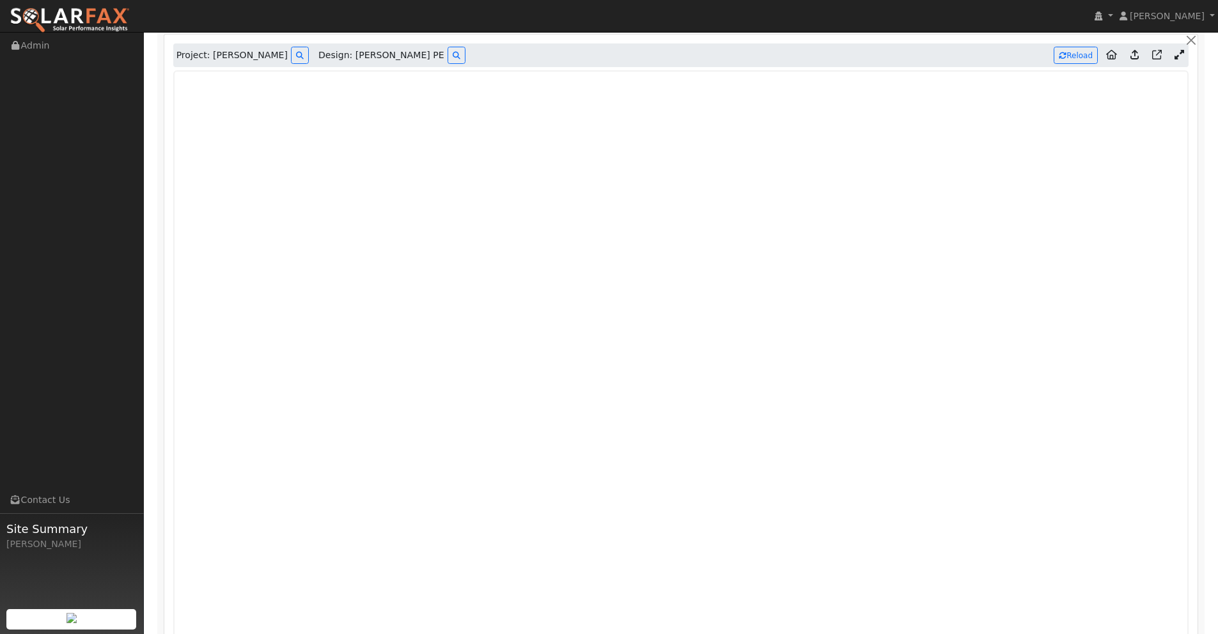
click at [1177, 56] on icon at bounding box center [1179, 55] width 10 height 10
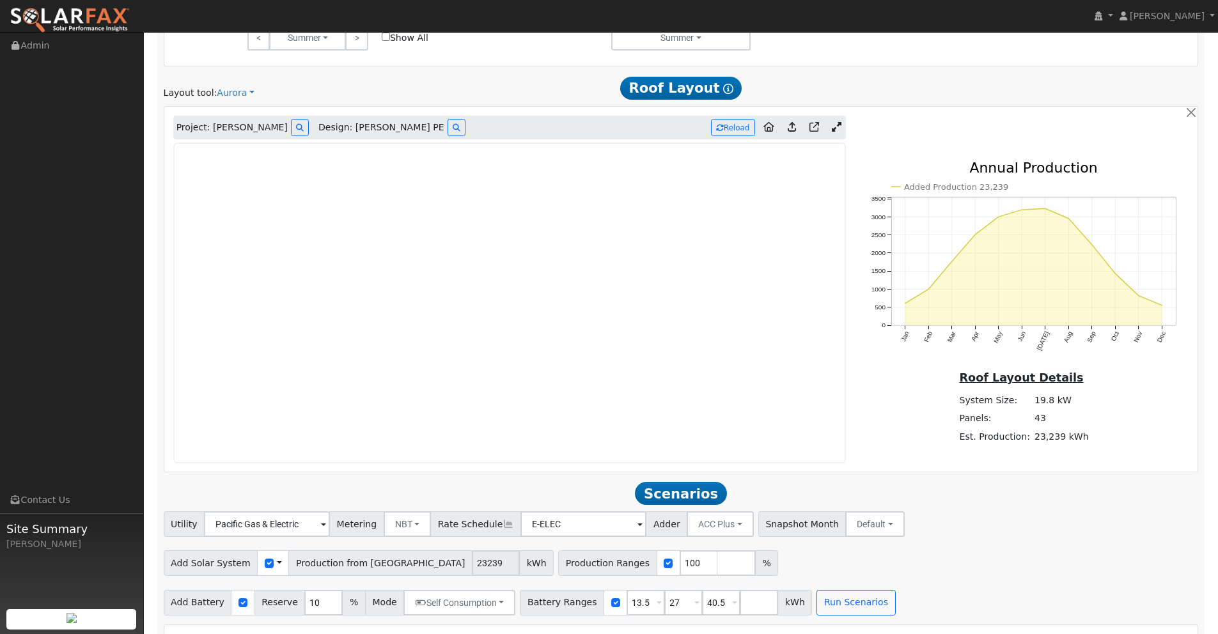
scroll to position [741, 0]
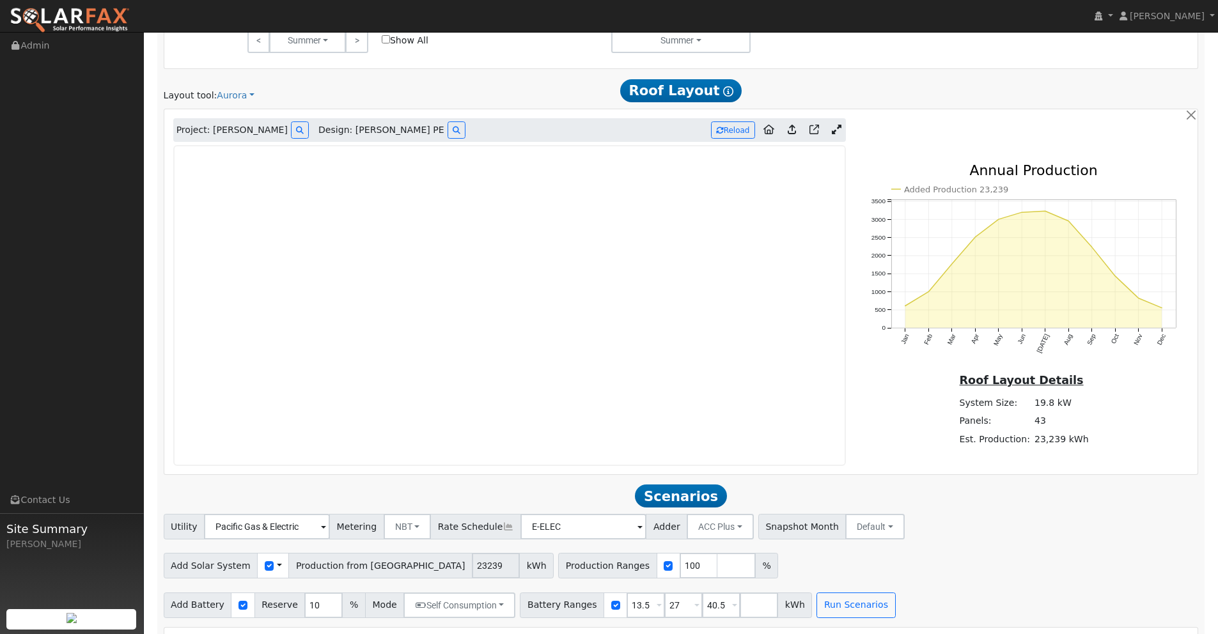
click at [842, 128] on link at bounding box center [836, 130] width 19 height 19
